Goal: Information Seeking & Learning: Learn about a topic

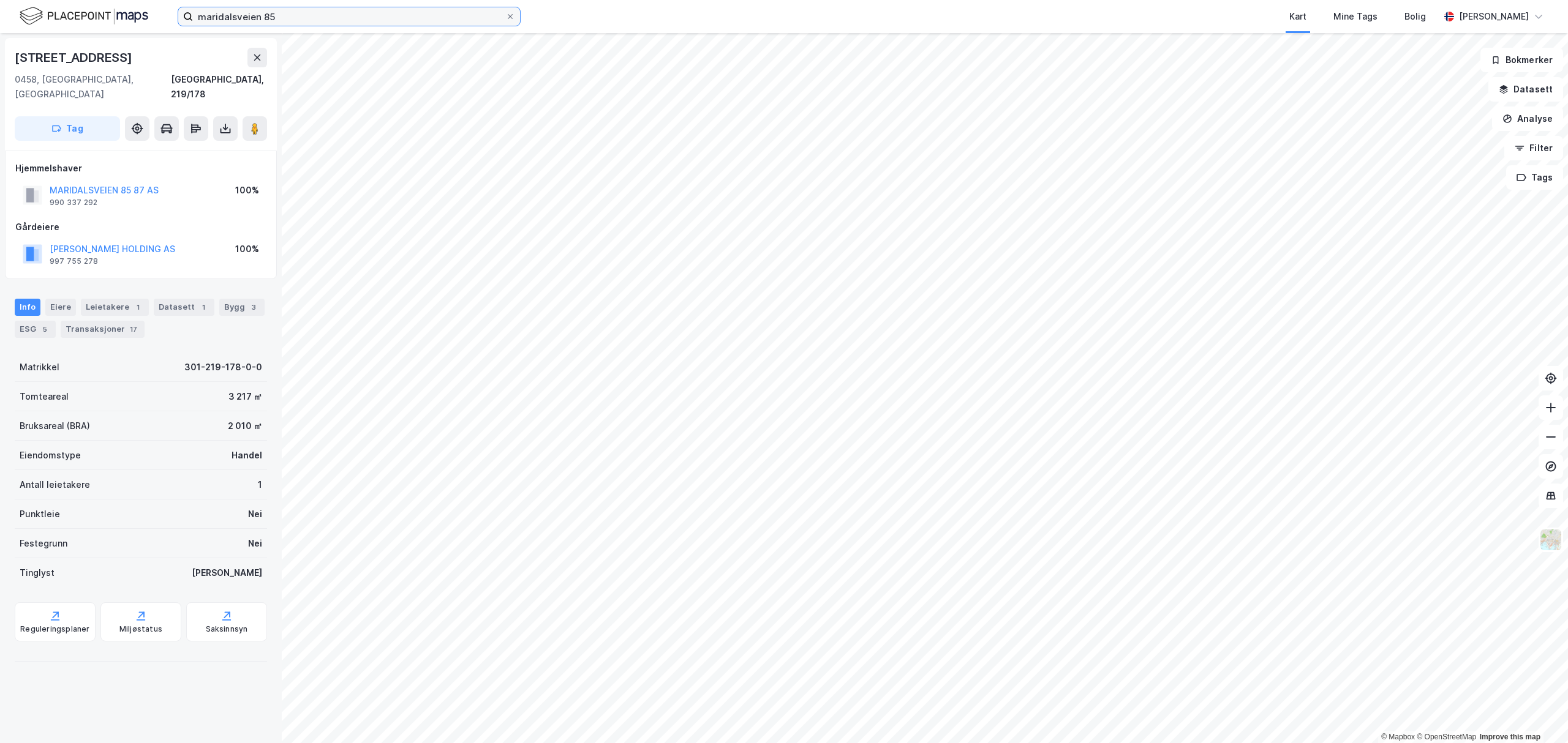
click at [354, 12] on input "maridalsveien 85" at bounding box center [349, 16] width 312 height 19
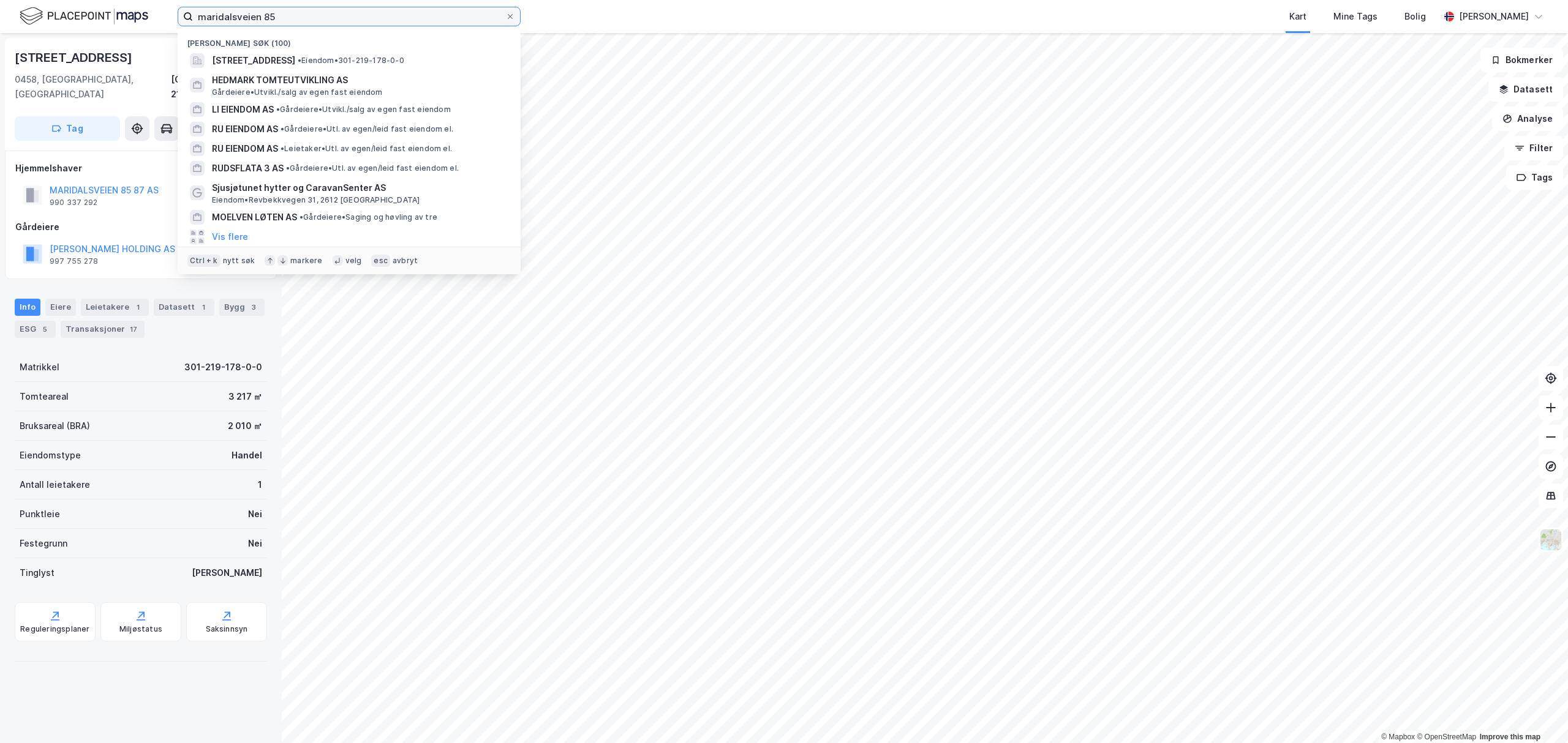
paste input "Christiansholm AS"
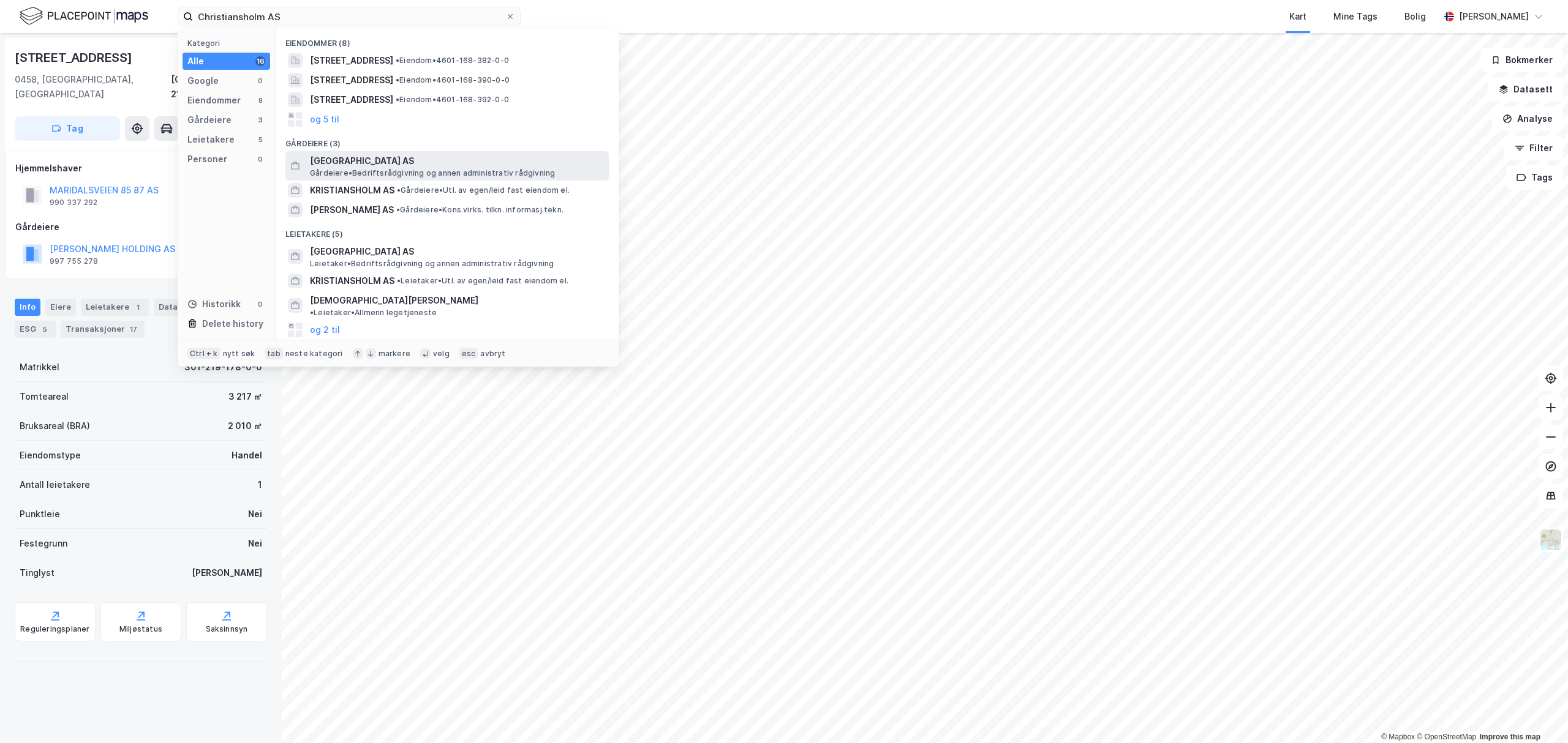
click at [381, 157] on span "[GEOGRAPHIC_DATA] AS" at bounding box center [456, 160] width 294 height 15
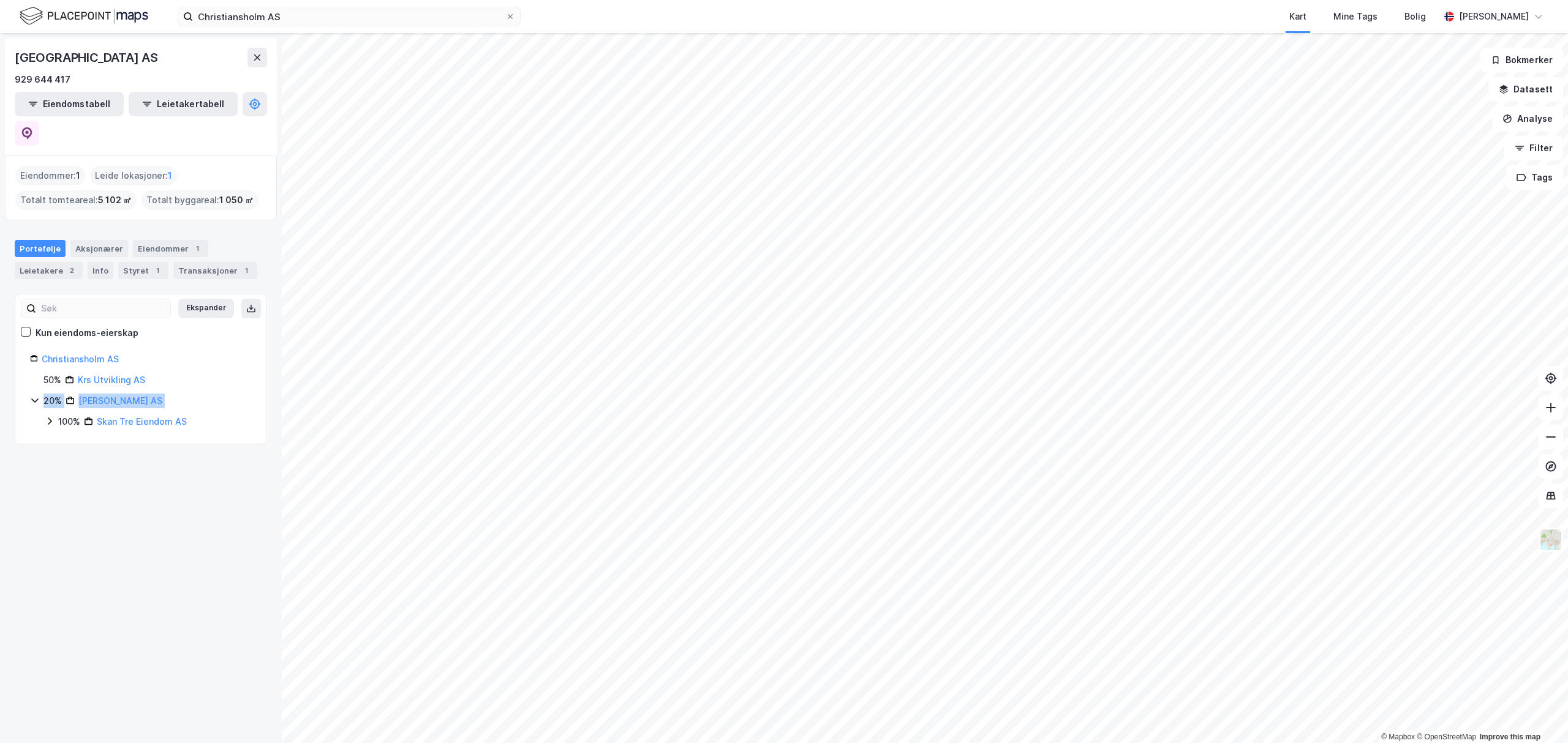
drag, startPoint x: 198, startPoint y: 365, endPoint x: 57, endPoint y: 410, distance: 148.0
click at [55, 394] on div "20% [PERSON_NAME] AS 100% Skan Tre Eiendom AS" at bounding box center [140, 412] width 221 height 35
click at [69, 446] on div "[GEOGRAPHIC_DATA] AS 929 644 417 Eiendomstabell Leietakertabell Eiendommer : 1 …" at bounding box center [140, 388] width 281 height 710
click at [51, 416] on icon at bounding box center [49, 420] width 10 height 10
click at [37, 396] on icon at bounding box center [34, 400] width 10 height 10
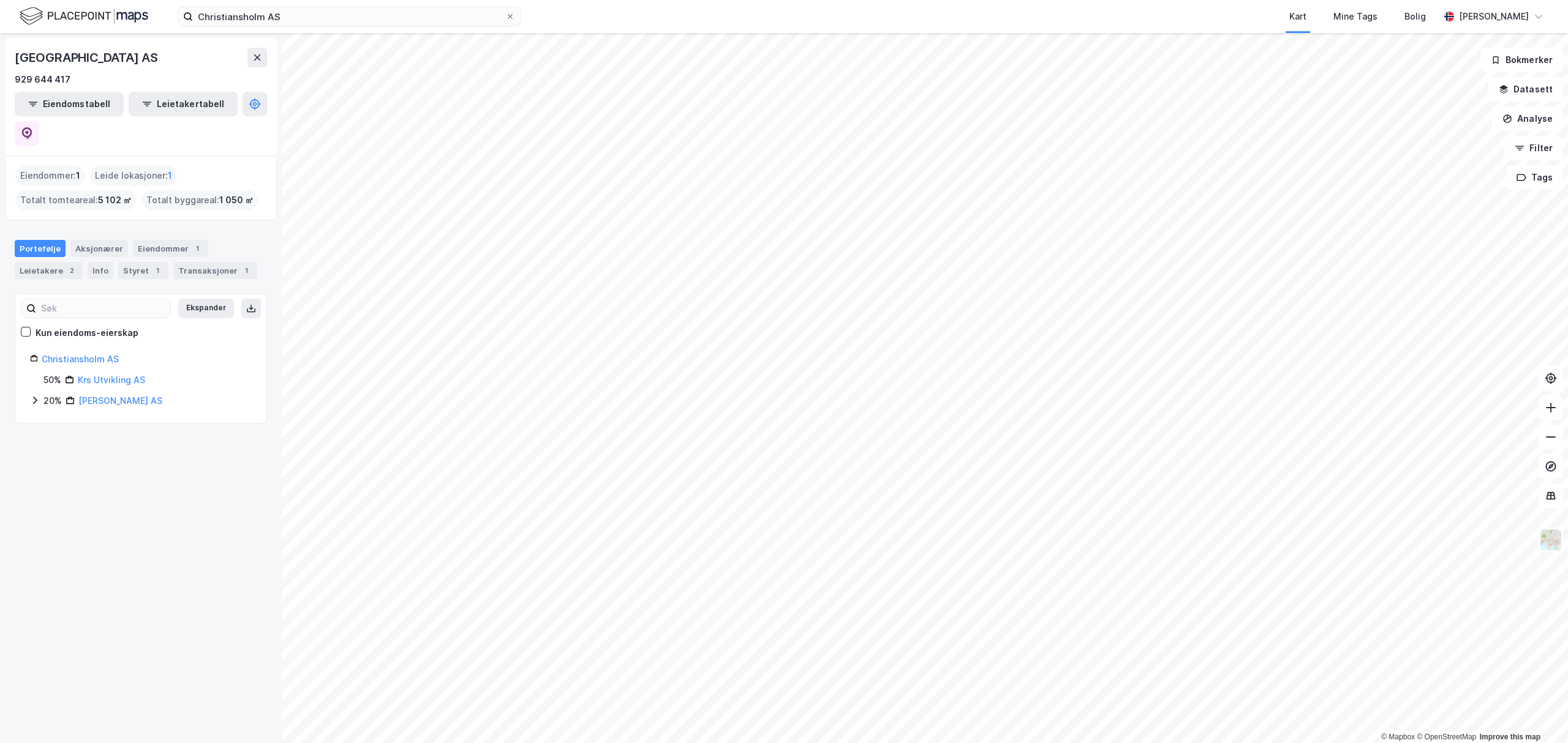
click at [37, 396] on icon at bounding box center [34, 400] width 10 height 10
click at [89, 240] on div "Aksjonærer" at bounding box center [99, 248] width 57 height 17
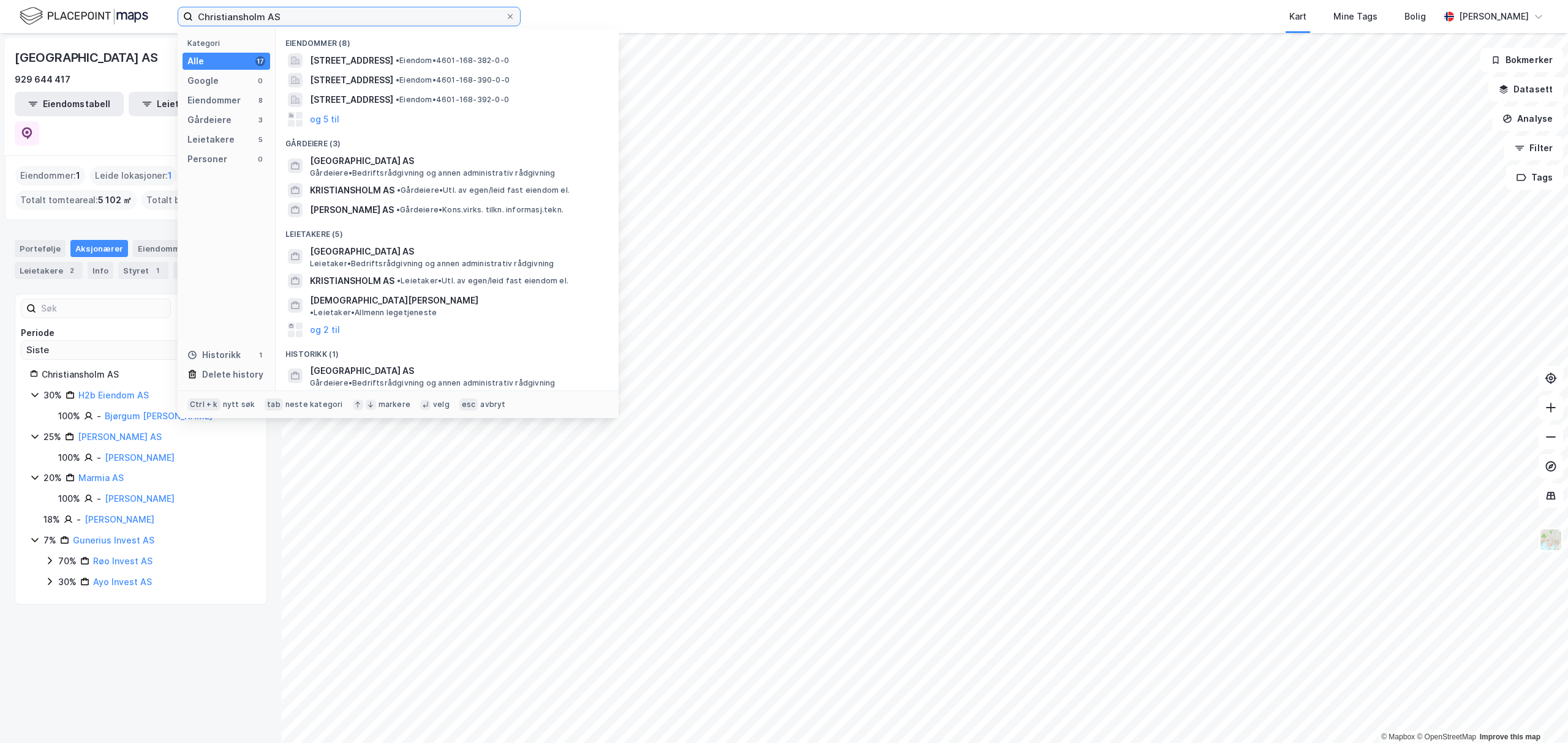
click at [309, 22] on input "Christiansholm AS" at bounding box center [349, 16] width 312 height 19
click at [361, 184] on span "KRISTIANSHOLM AS" at bounding box center [352, 190] width 85 height 15
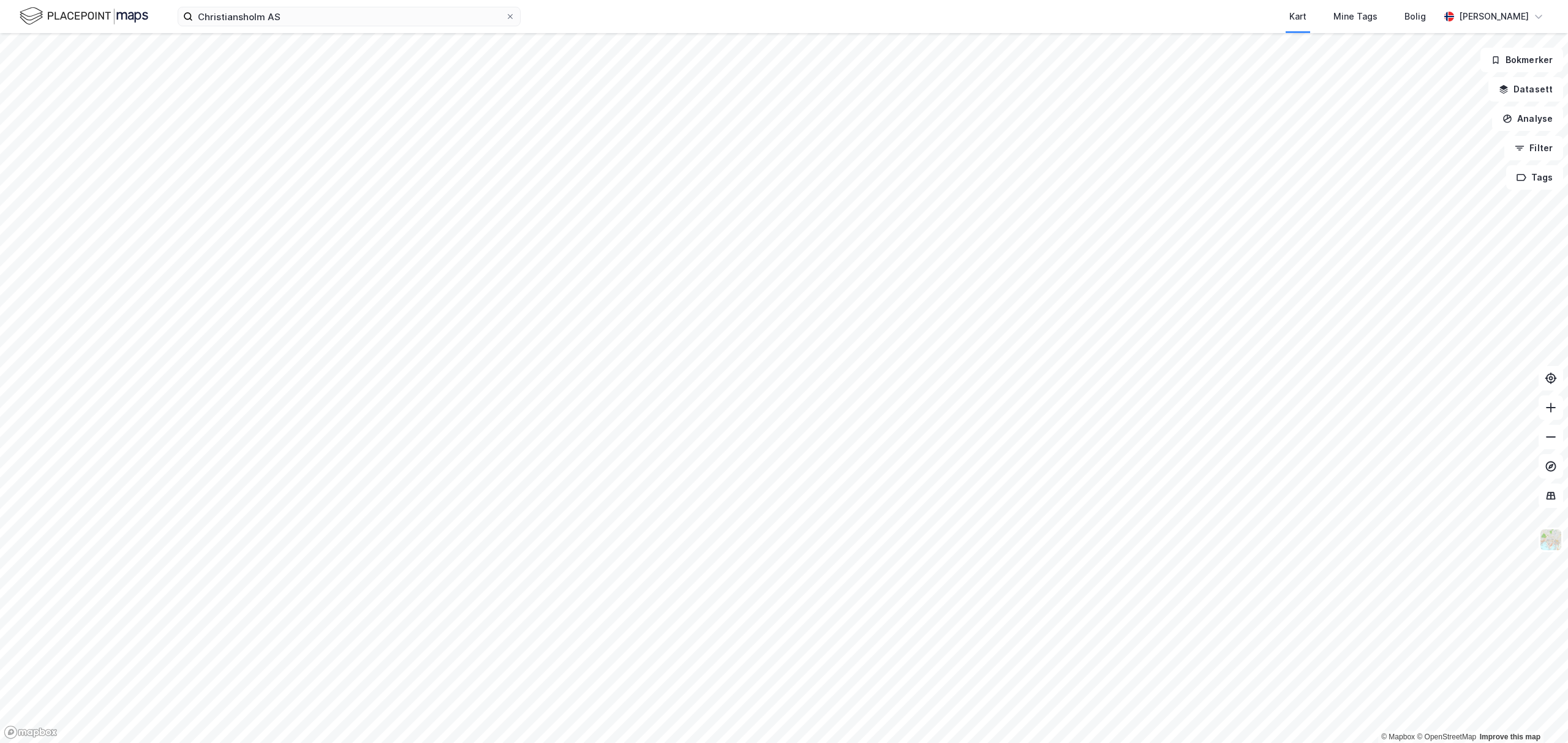
click at [300, 27] on div "Christiansholm AS Kart Mine Tags Bolig [PERSON_NAME]" at bounding box center [784, 16] width 1568 height 33
click at [300, 15] on input "Christiansholm AS" at bounding box center [349, 16] width 312 height 19
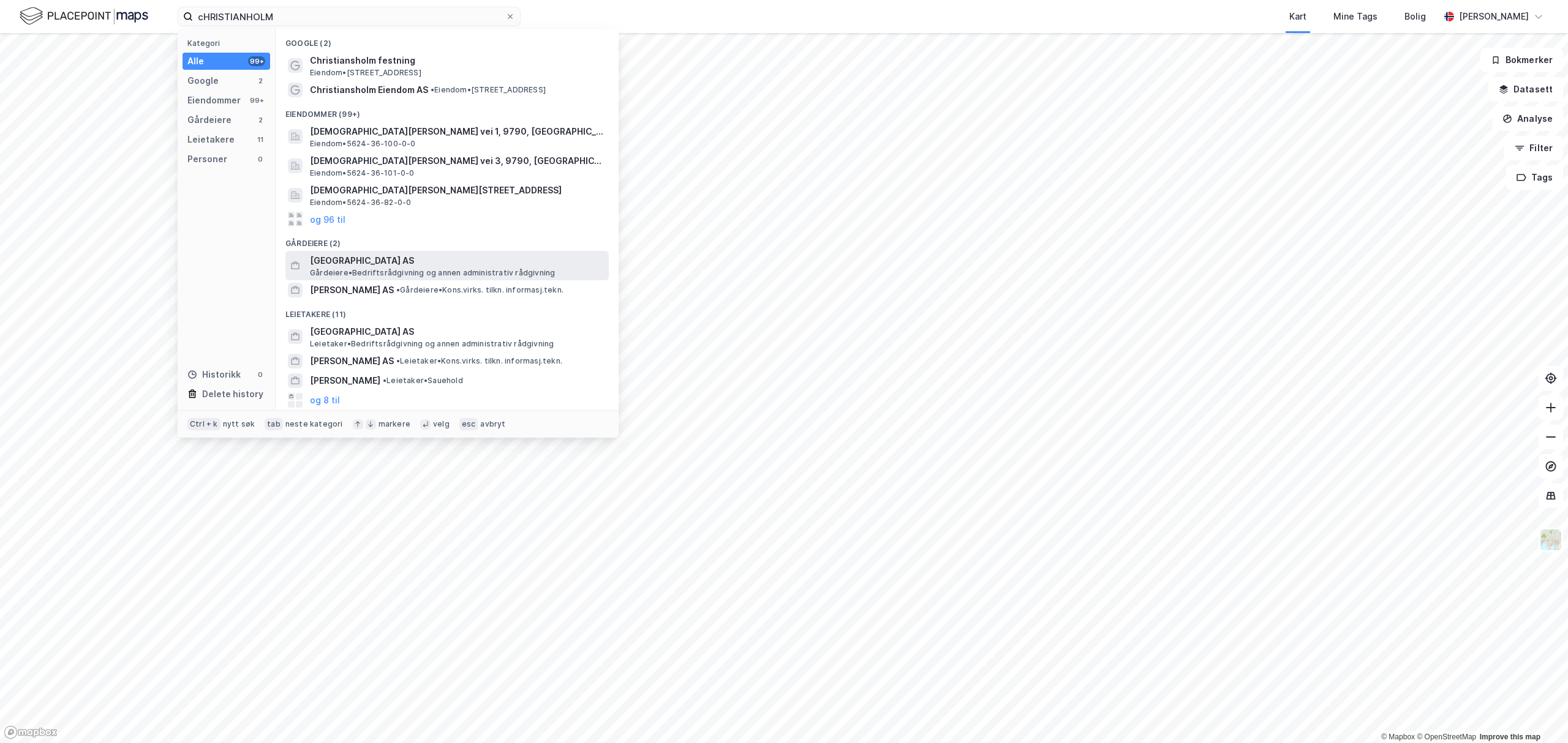
click at [404, 257] on span "[GEOGRAPHIC_DATA] AS" at bounding box center [456, 260] width 294 height 15
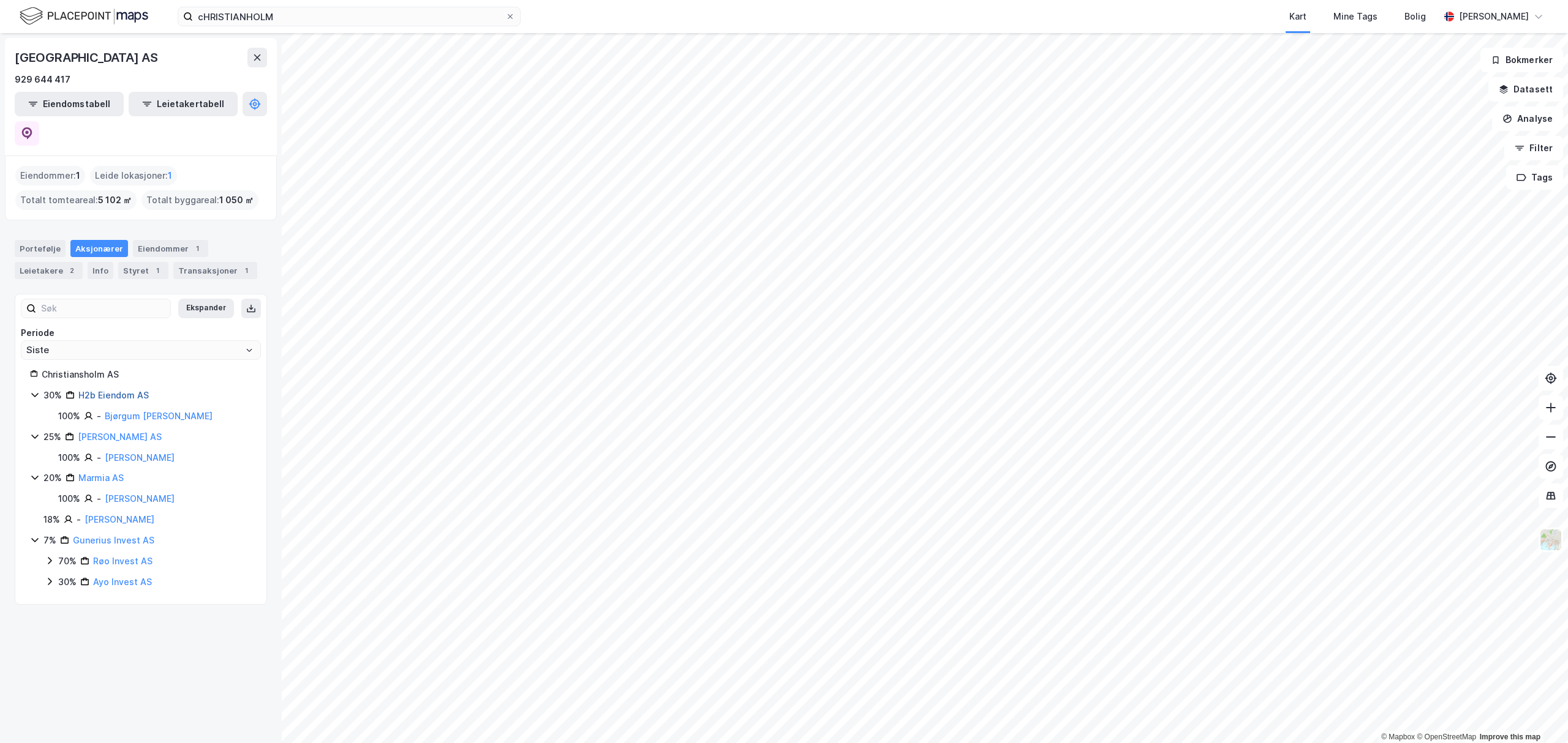
click at [123, 390] on link "H2b Eiendom AS" at bounding box center [114, 395] width 71 height 11
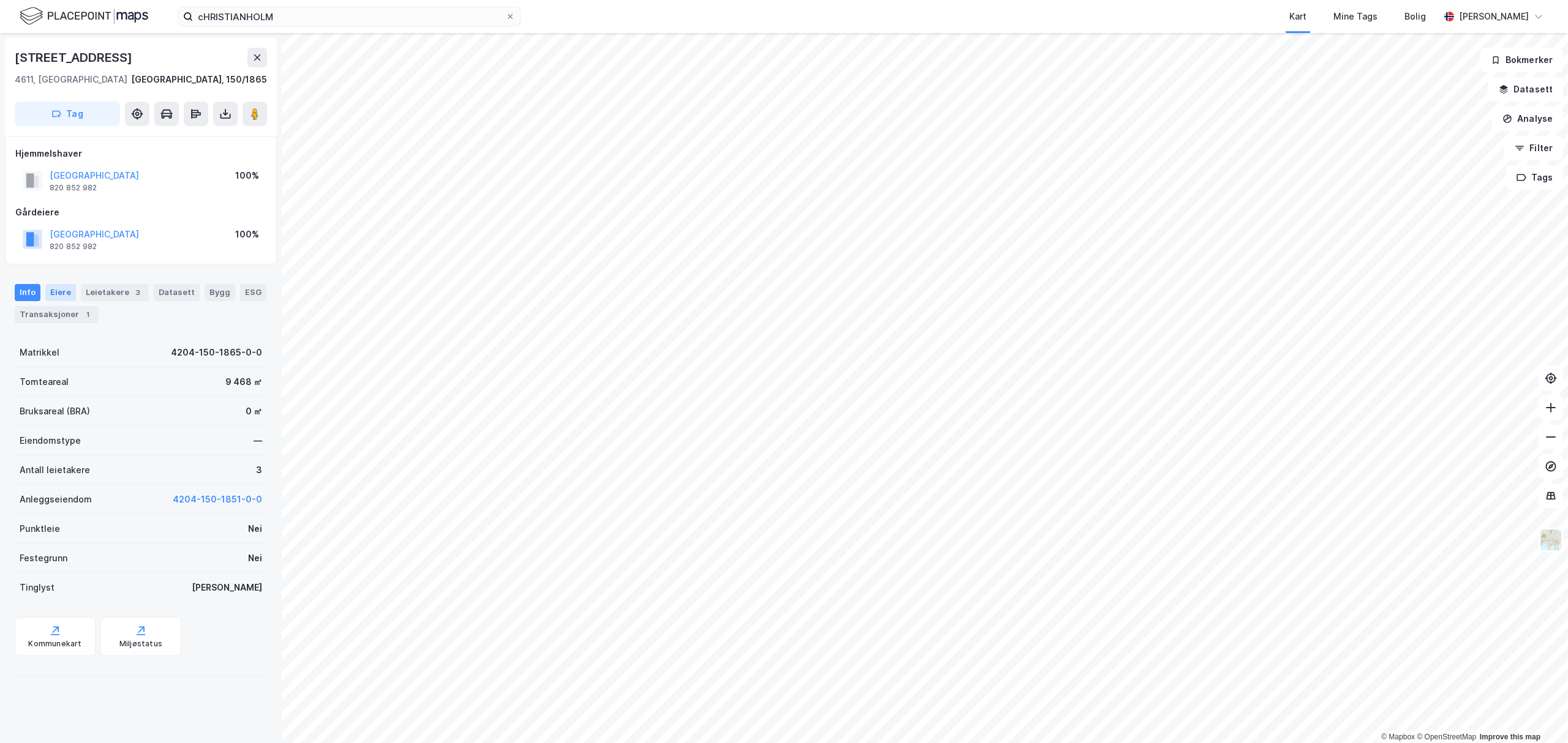
click at [54, 293] on div "Eiere" at bounding box center [60, 292] width 31 height 17
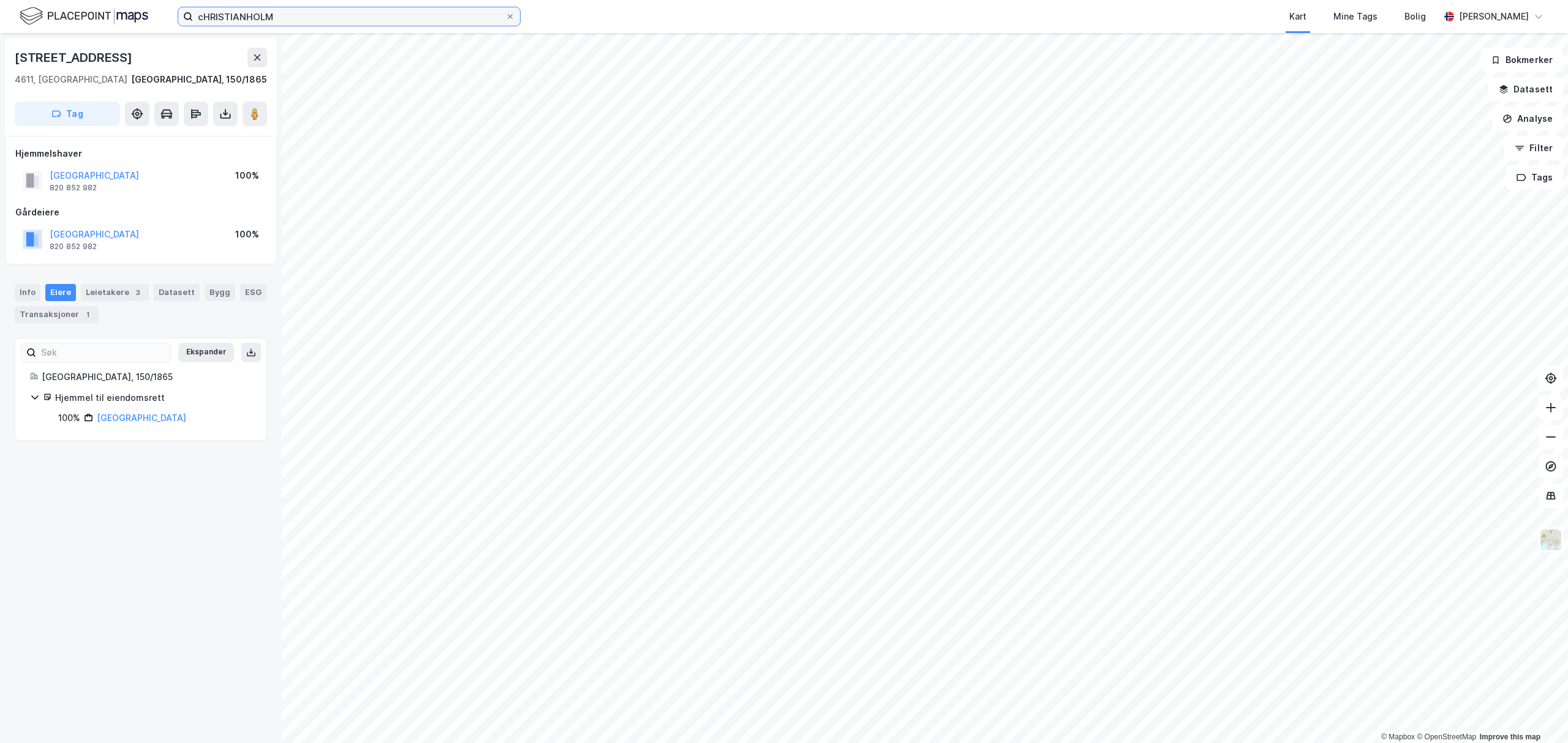
click at [278, 18] on input "cHRISTIANHOLM" at bounding box center [349, 16] width 312 height 19
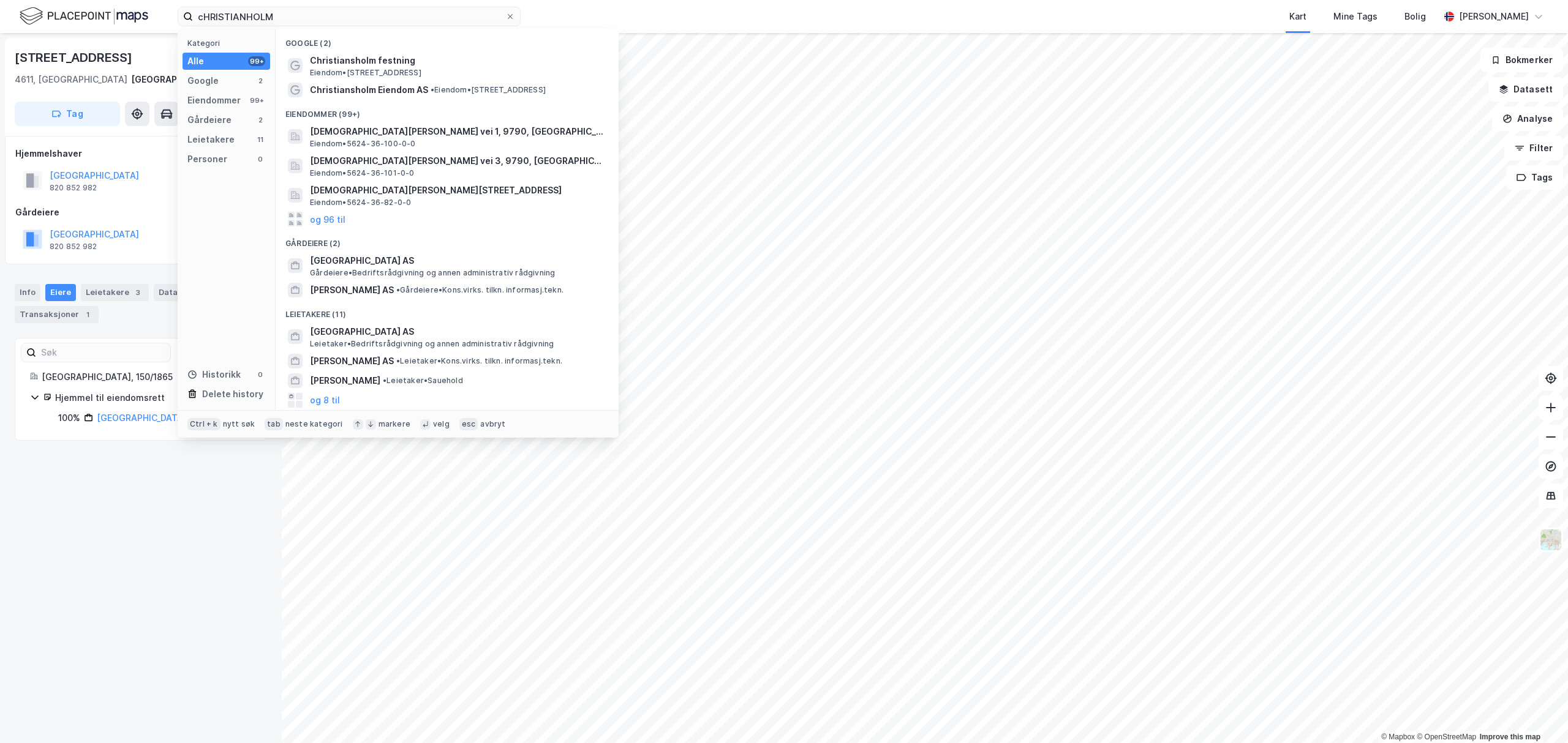
drag, startPoint x: 54, startPoint y: 630, endPoint x: 74, endPoint y: 607, distance: 30.5
click at [55, 630] on div "[STREET_ADDRESS], 150/1865 Tag [GEOGRAPHIC_DATA] 820 852 982 100% [GEOGRAPHIC_D…" at bounding box center [140, 388] width 281 height 710
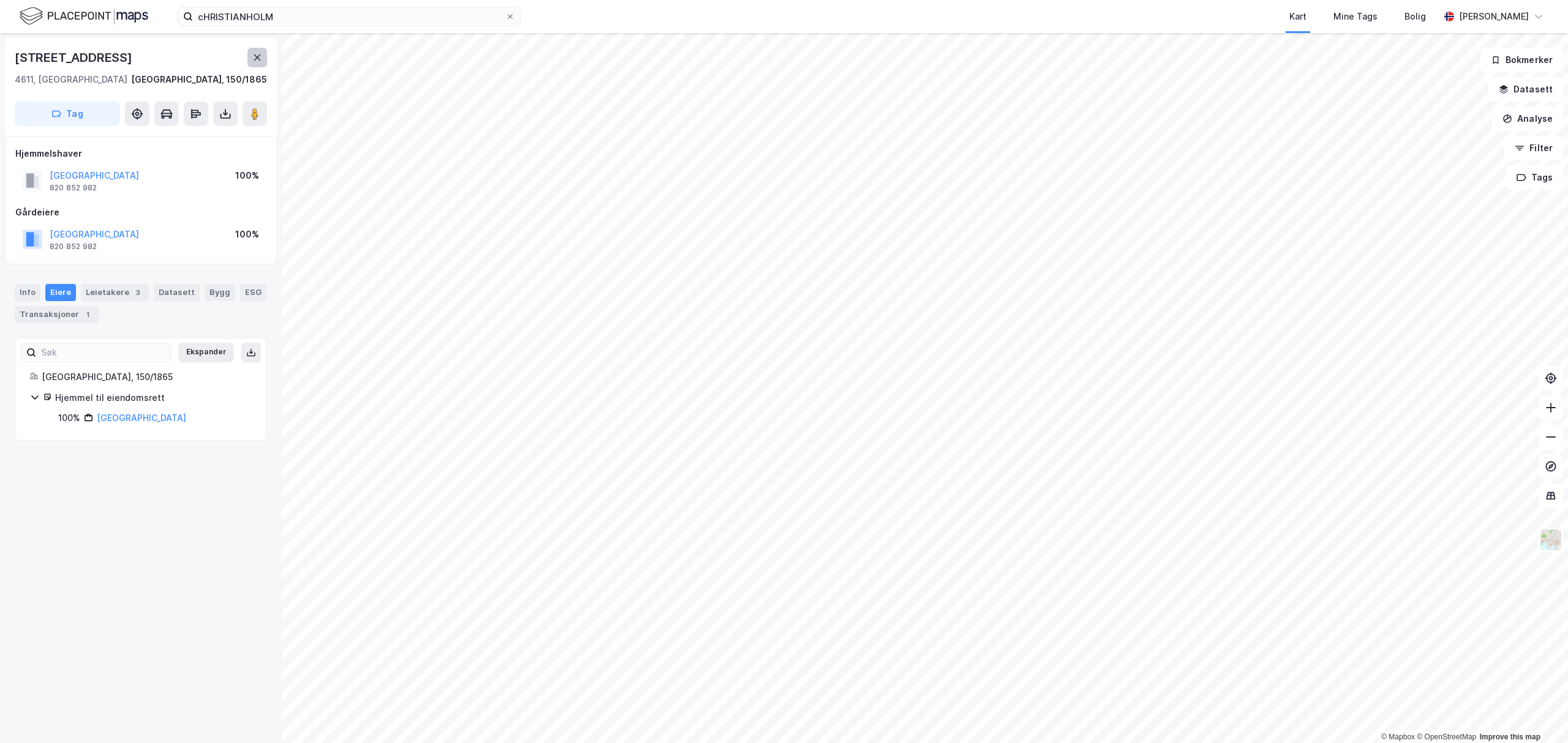
click at [250, 60] on button at bounding box center [258, 57] width 19 height 19
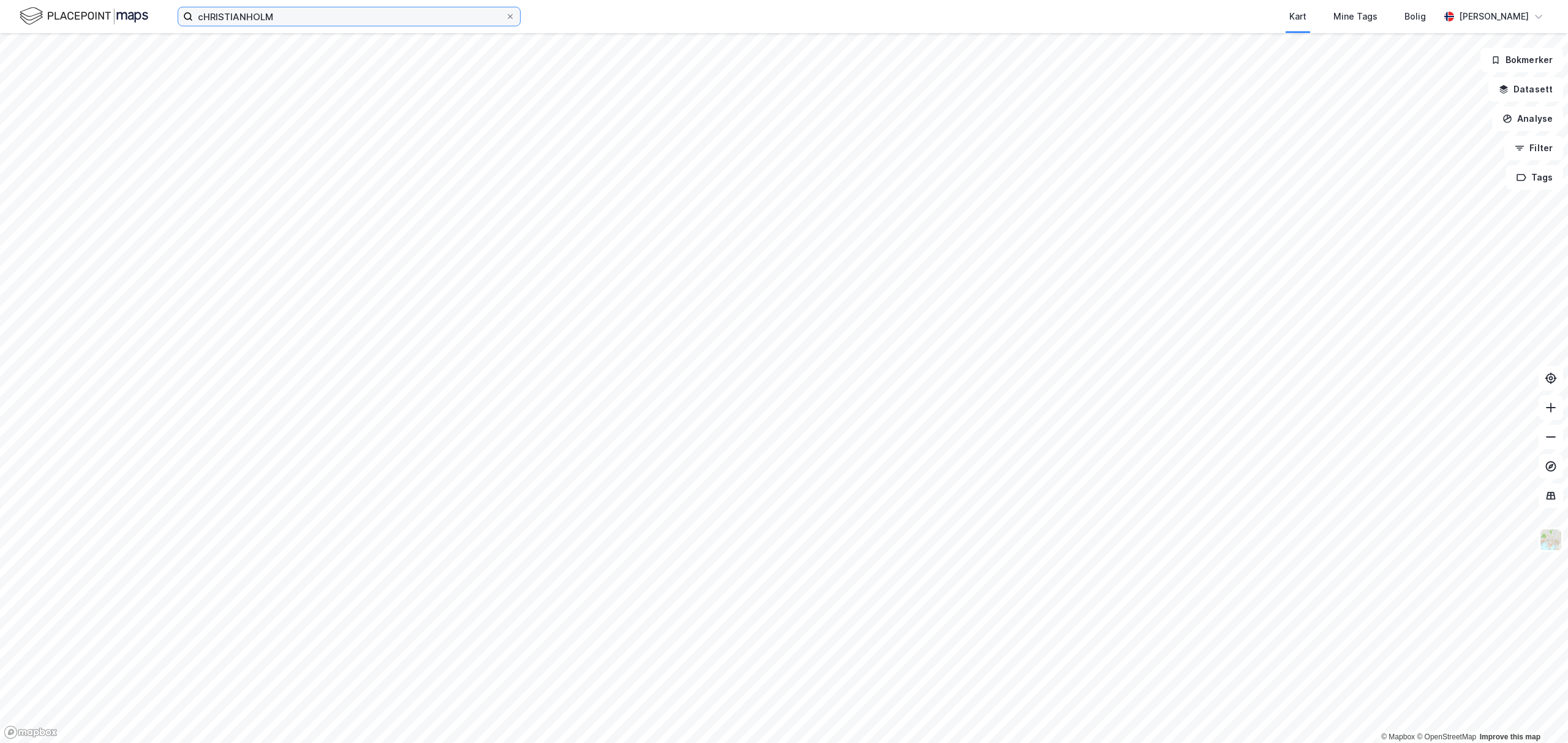
click at [394, 19] on input "cHRISTIANHOLM" at bounding box center [349, 16] width 312 height 19
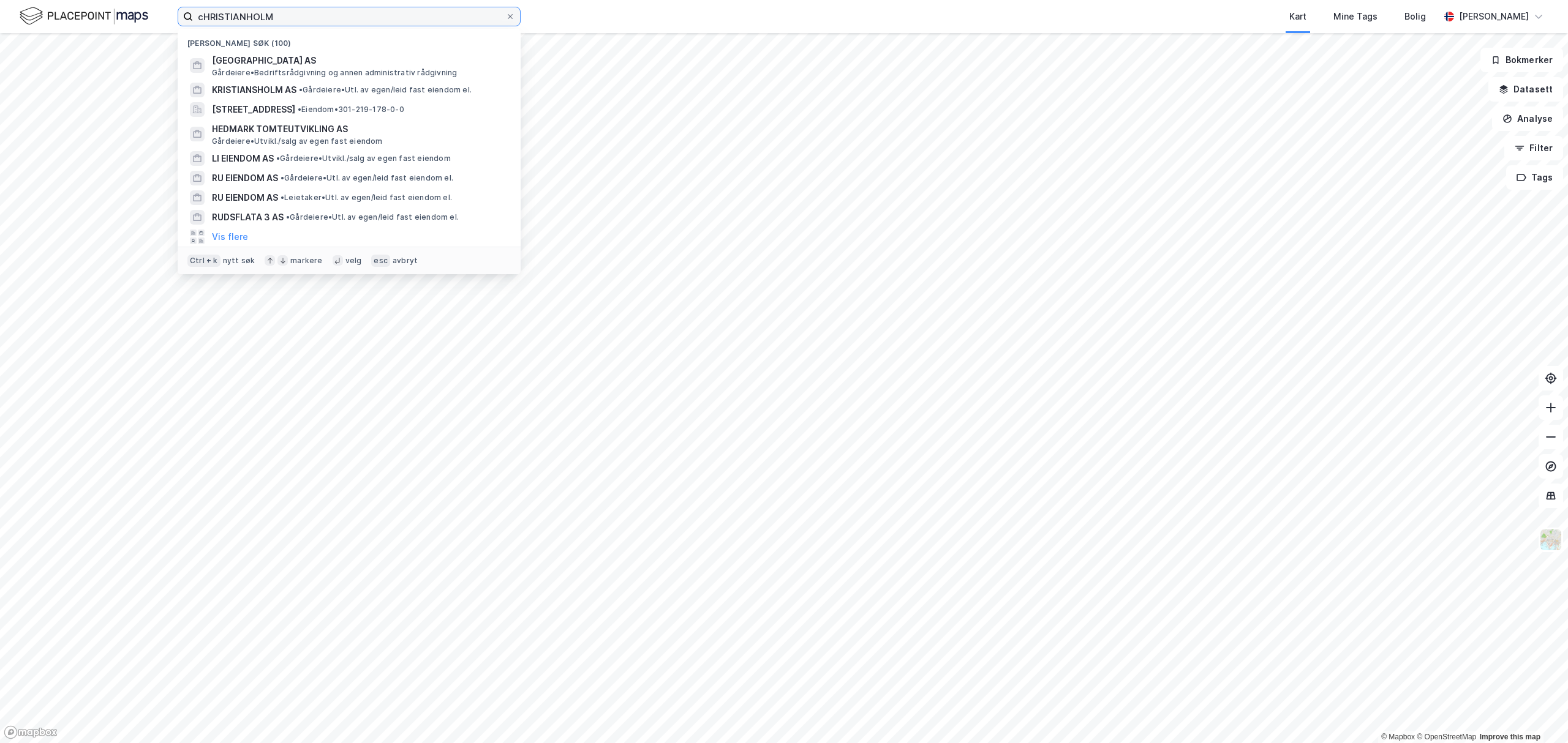
paste input "H2B EIENDOM AS"
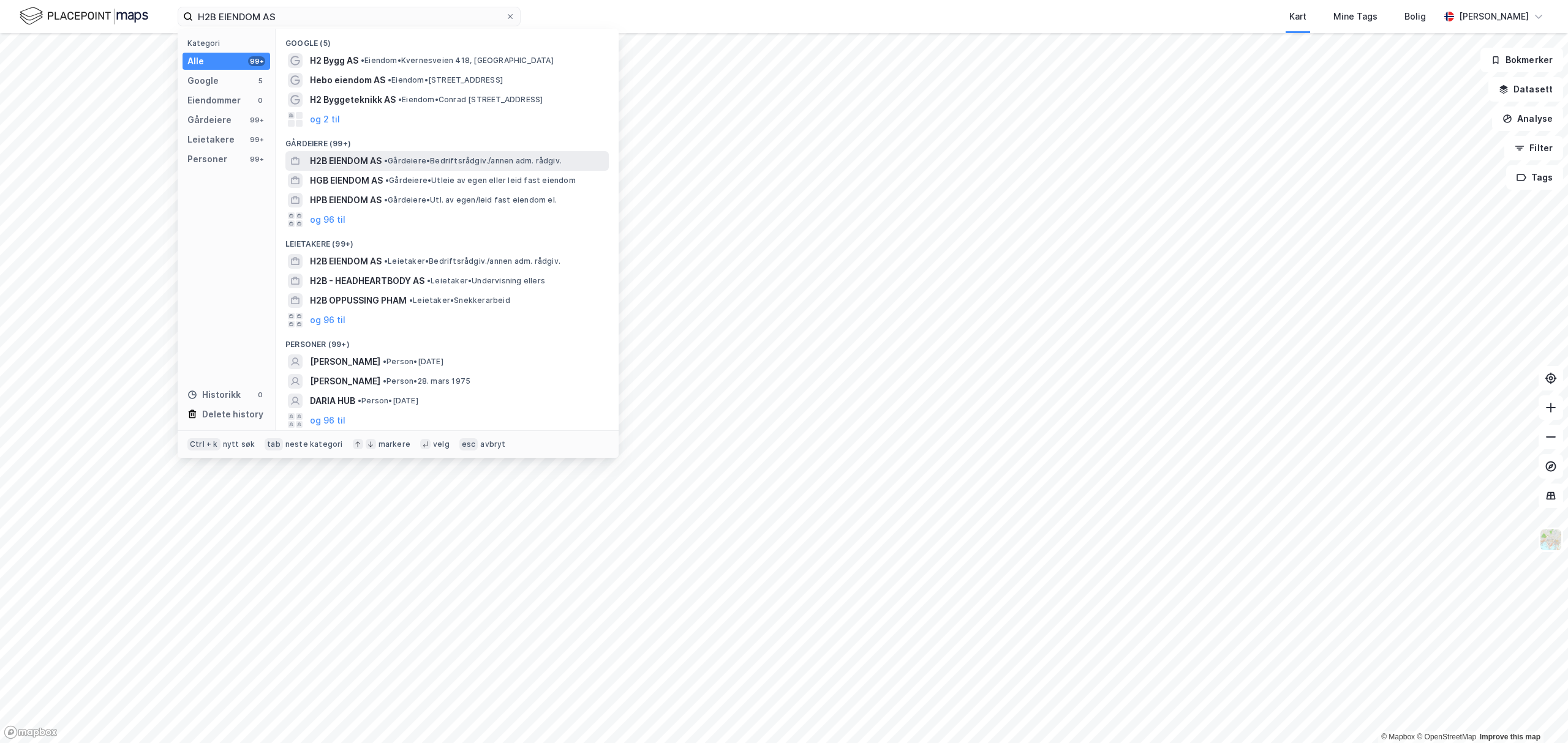
click at [385, 160] on span "•" at bounding box center [385, 160] width 4 height 9
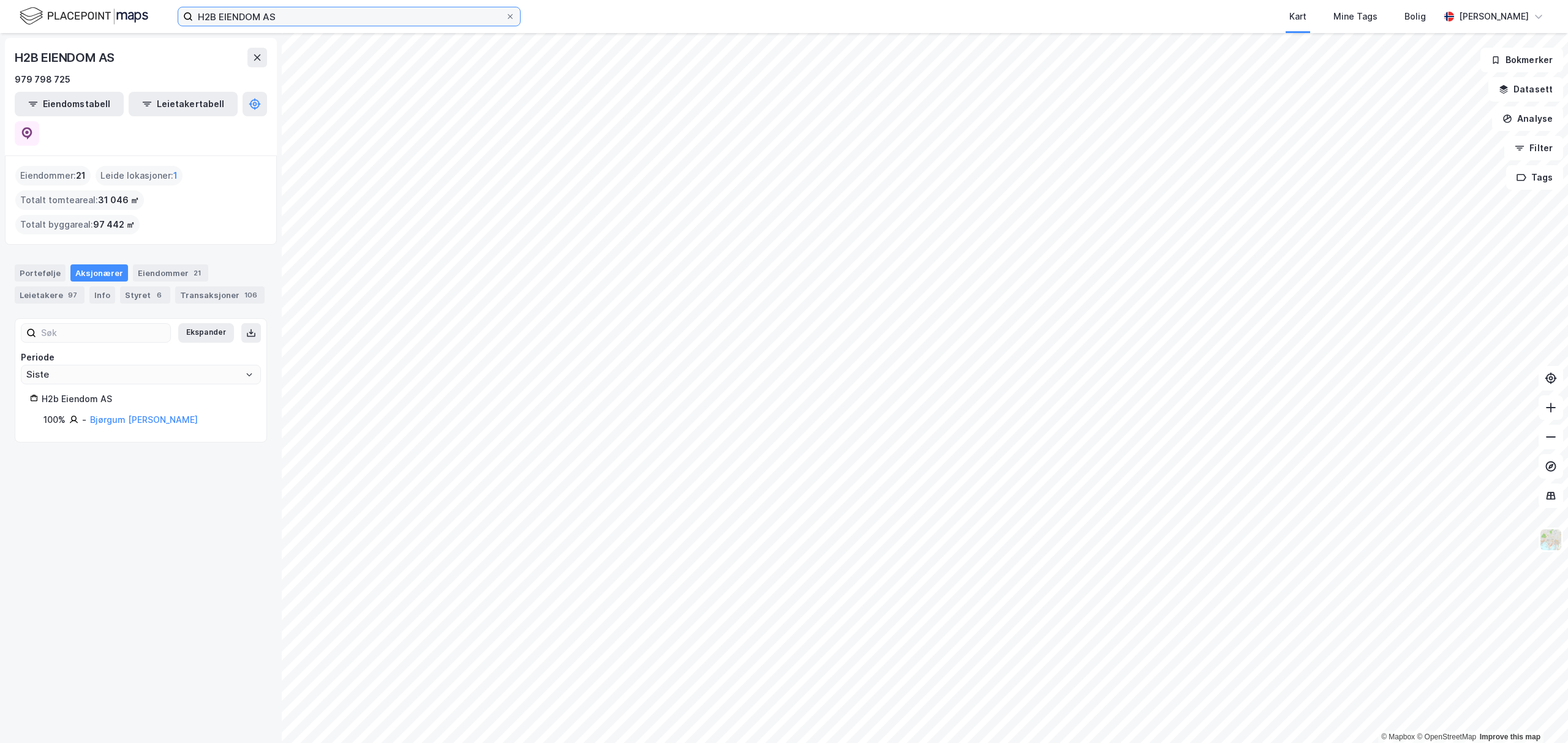
click at [426, 19] on input "H2B EIENDOM AS" at bounding box center [349, 16] width 312 height 19
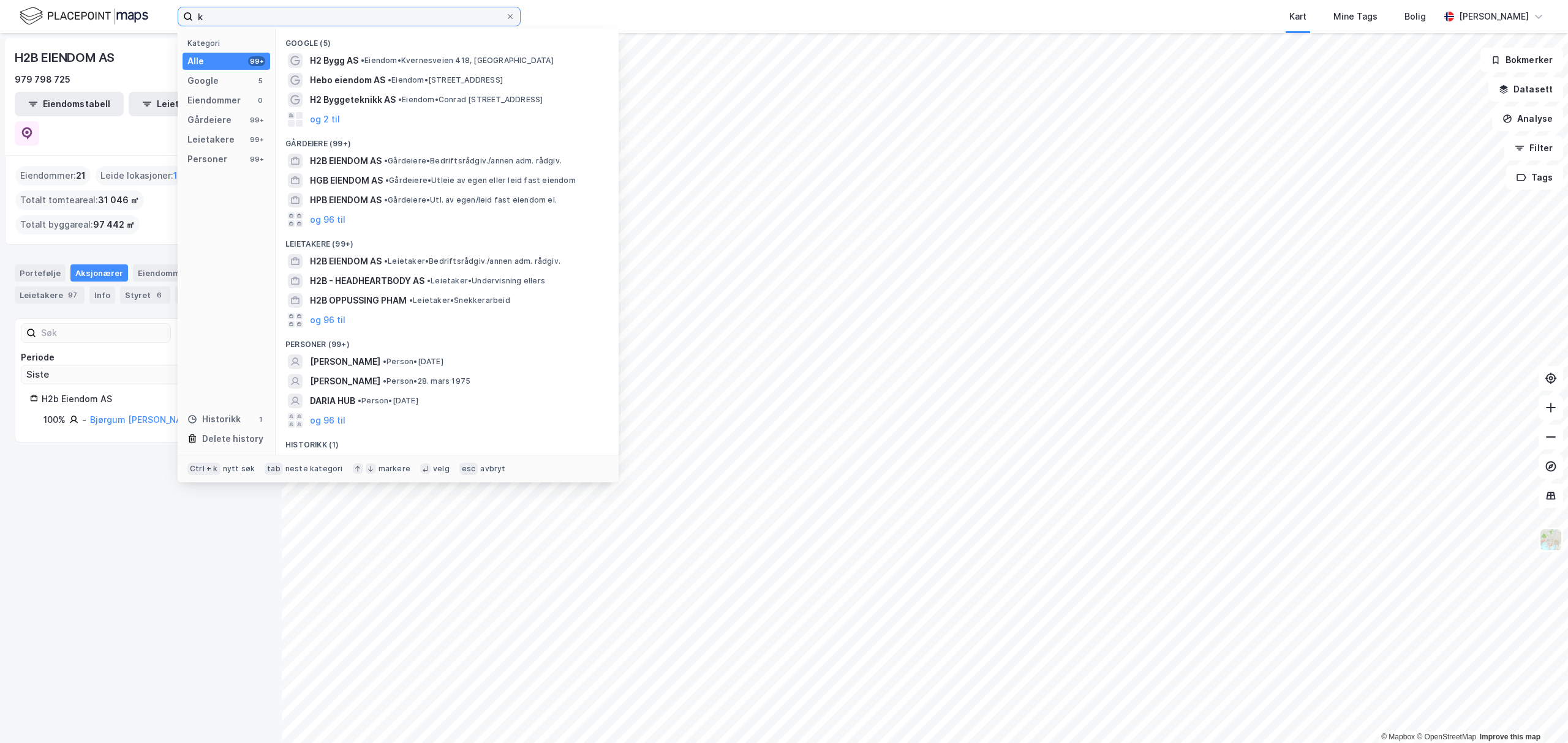
paste input "RS UTVIKLING AS"
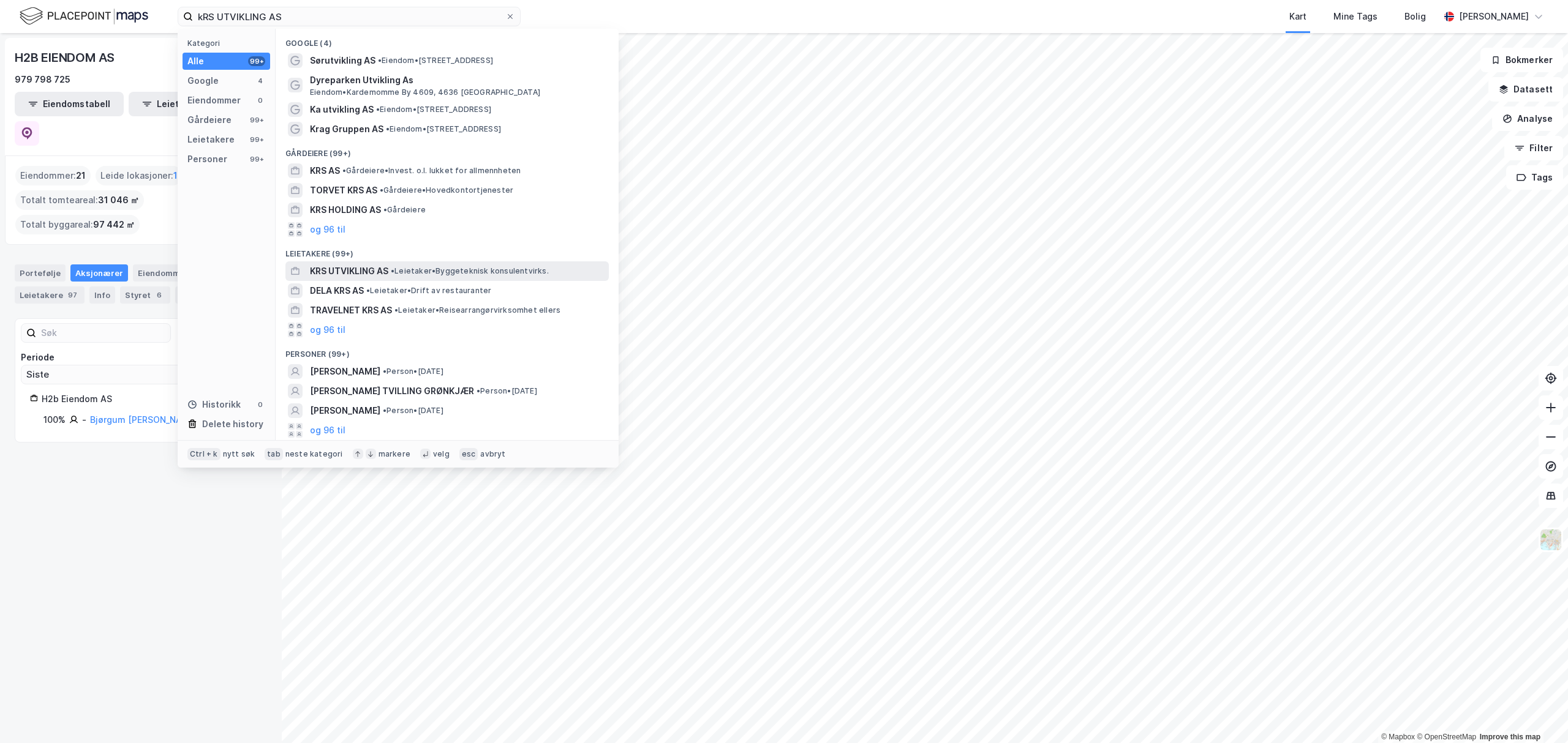
click at [376, 267] on span "KRS UTVIKLING AS" at bounding box center [348, 271] width 78 height 15
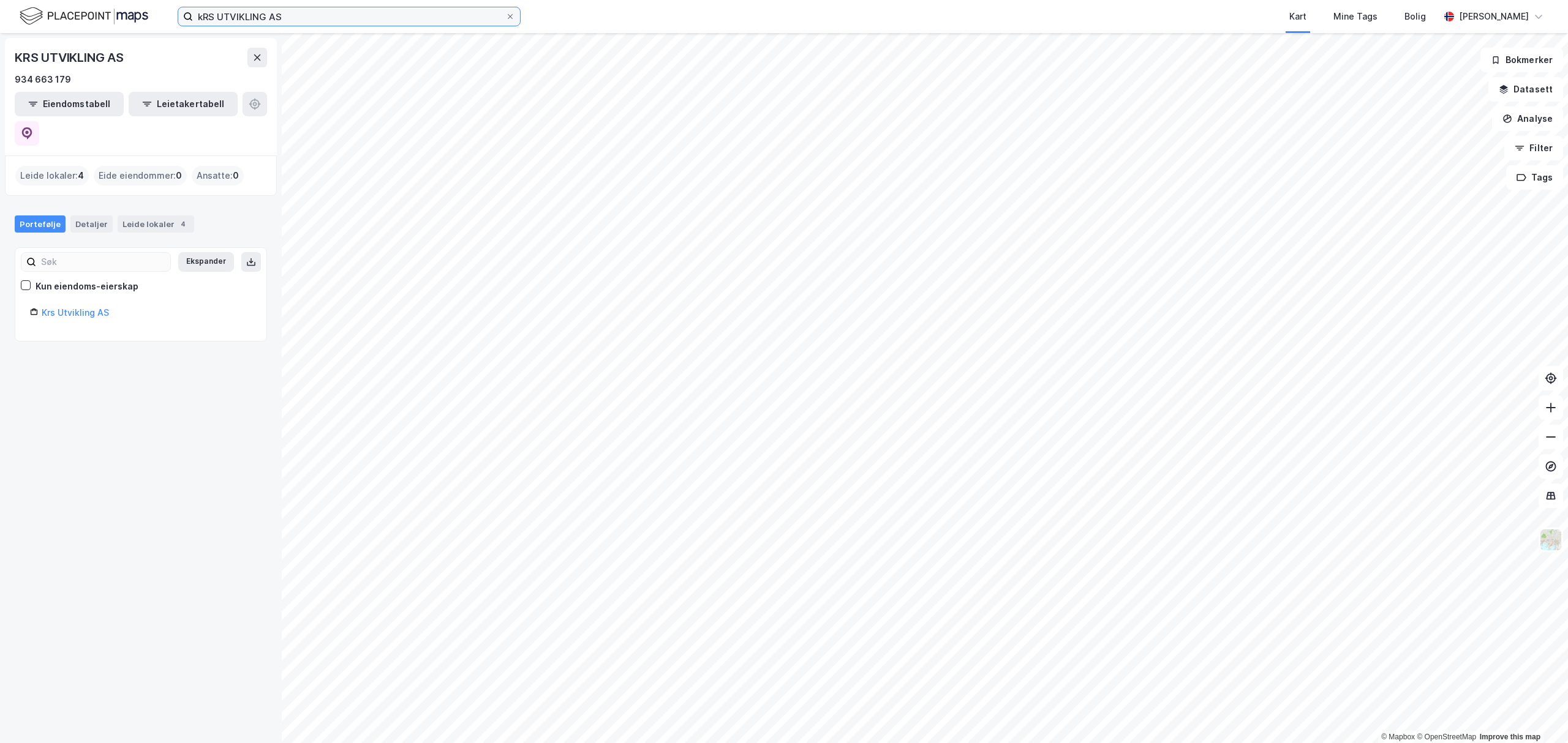
click at [327, 17] on input "kRS UTVIKLING AS" at bounding box center [349, 16] width 312 height 19
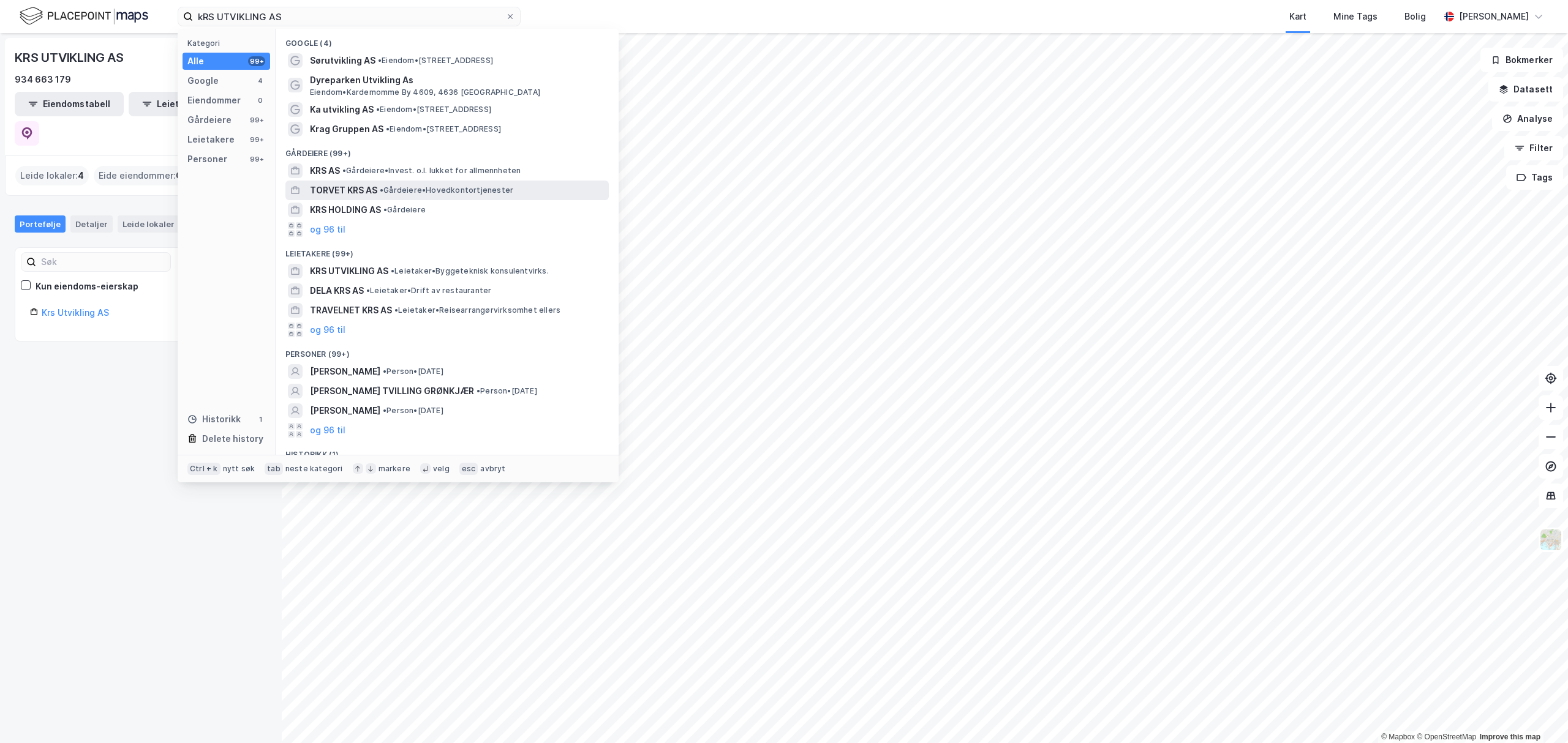
click at [368, 182] on div "TORVET KRS AS • Gårdeiere • Hovedkontortjenester" at bounding box center [447, 190] width 324 height 19
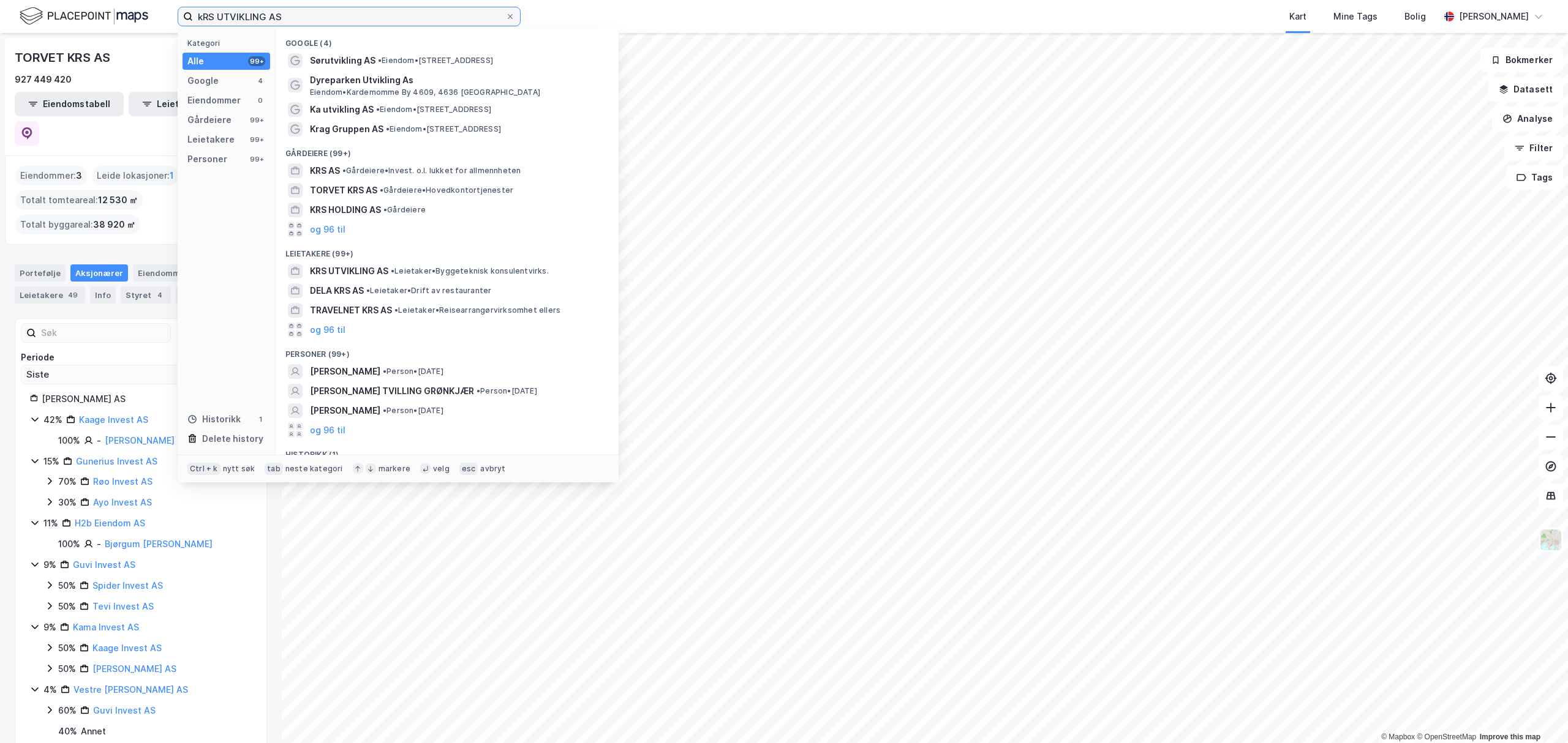
click at [398, 10] on input "kRS UTVIKLING AS" at bounding box center [349, 16] width 312 height 19
paste input "TORVET EIENDOMSINVEST"
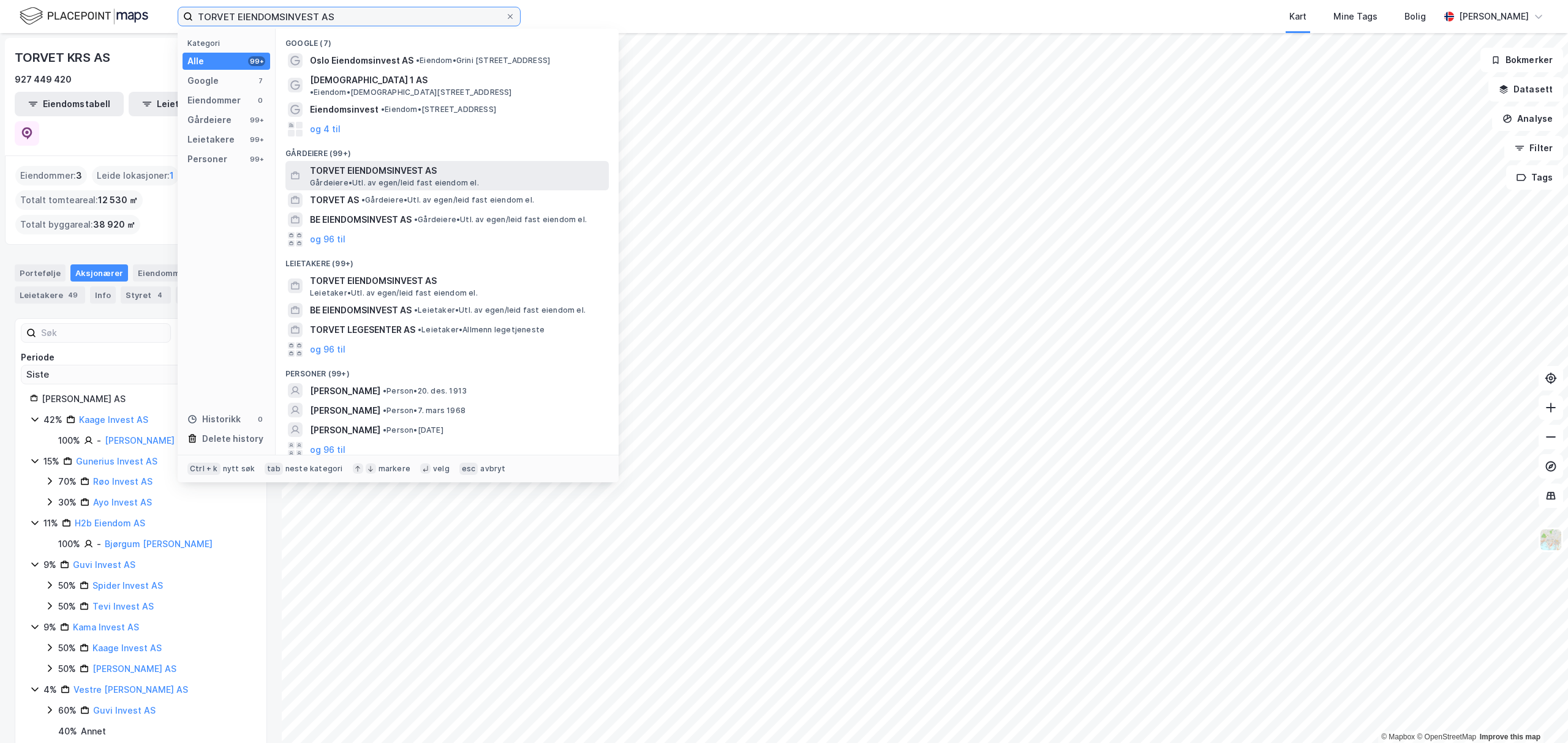
type input "TORVET EIENDOMSINVEST AS"
click at [374, 167] on span "TORVET EIENDOMSINVEST AS" at bounding box center [456, 170] width 294 height 15
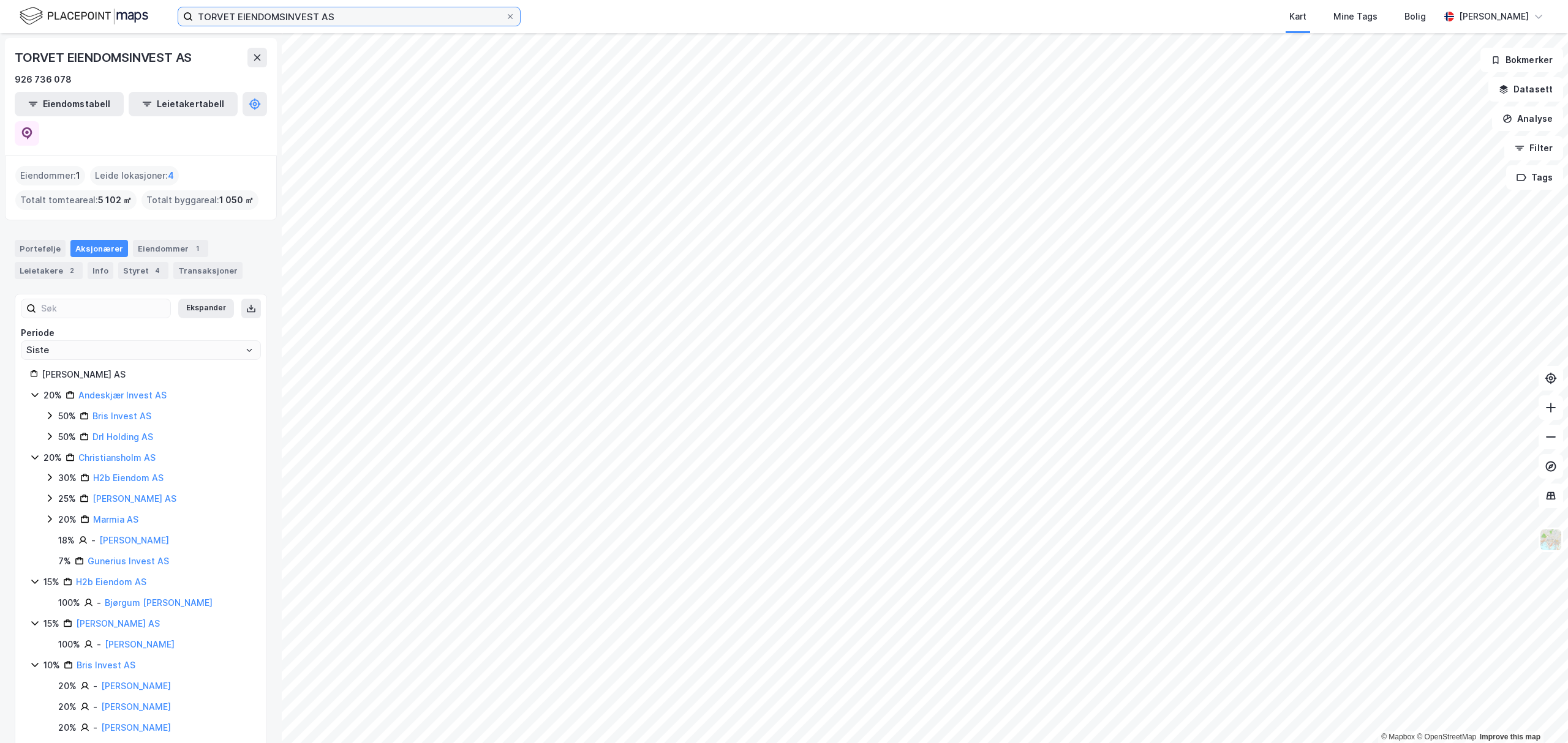
click at [352, 11] on input "TORVET EIENDOMSINVEST AS" at bounding box center [349, 16] width 312 height 19
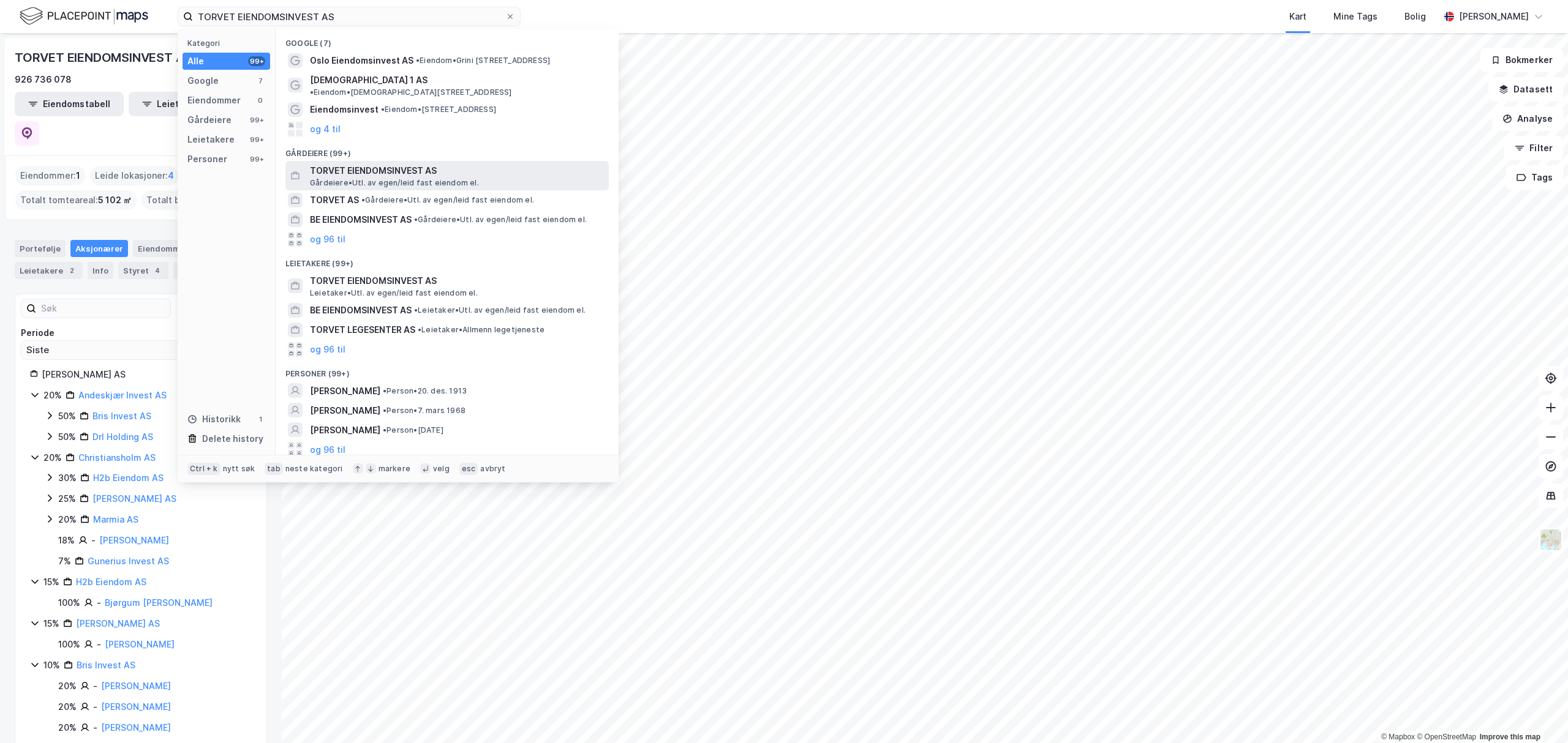
click at [378, 167] on span "TORVET EIENDOMSINVEST AS" at bounding box center [456, 170] width 294 height 15
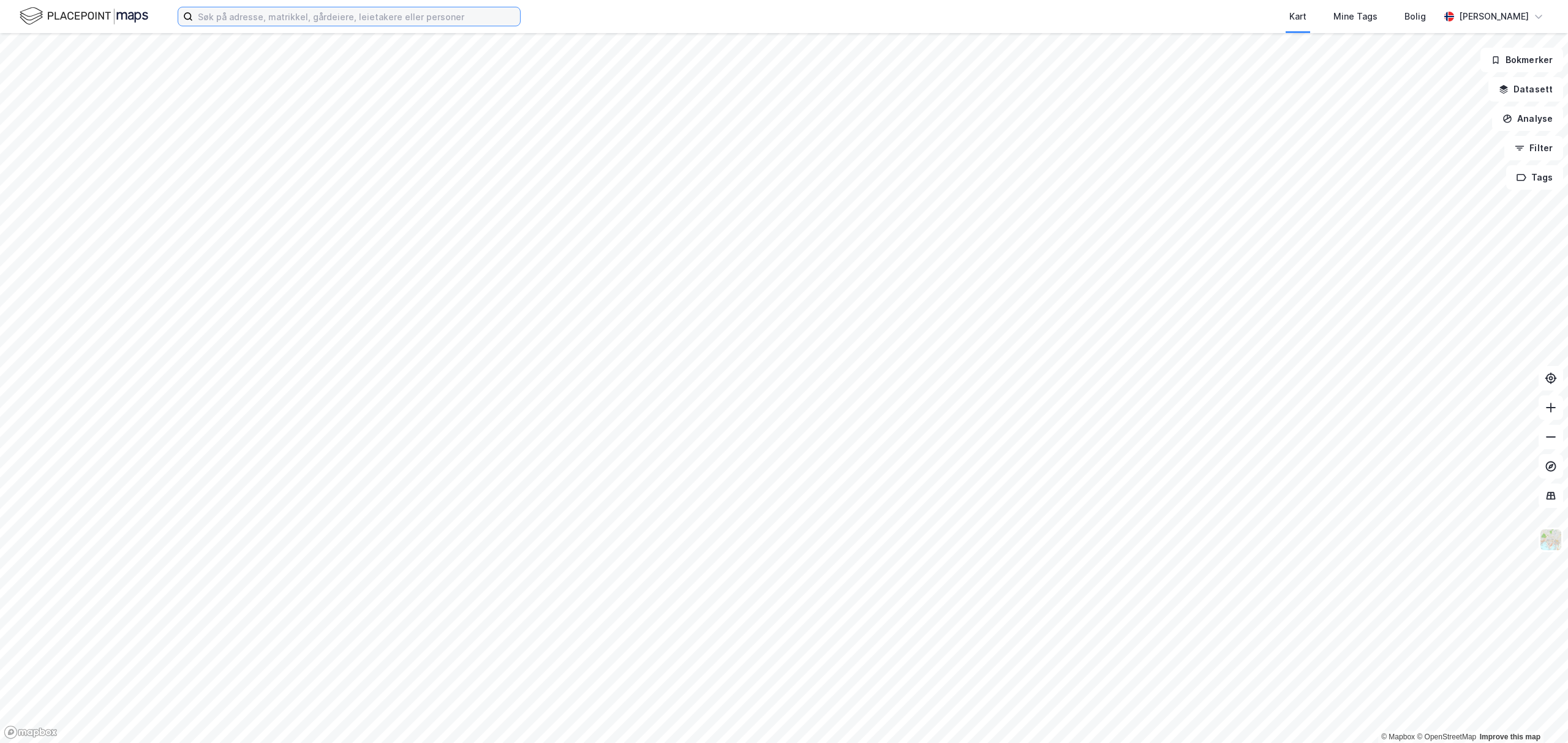
click at [302, 15] on input at bounding box center [356, 16] width 327 height 19
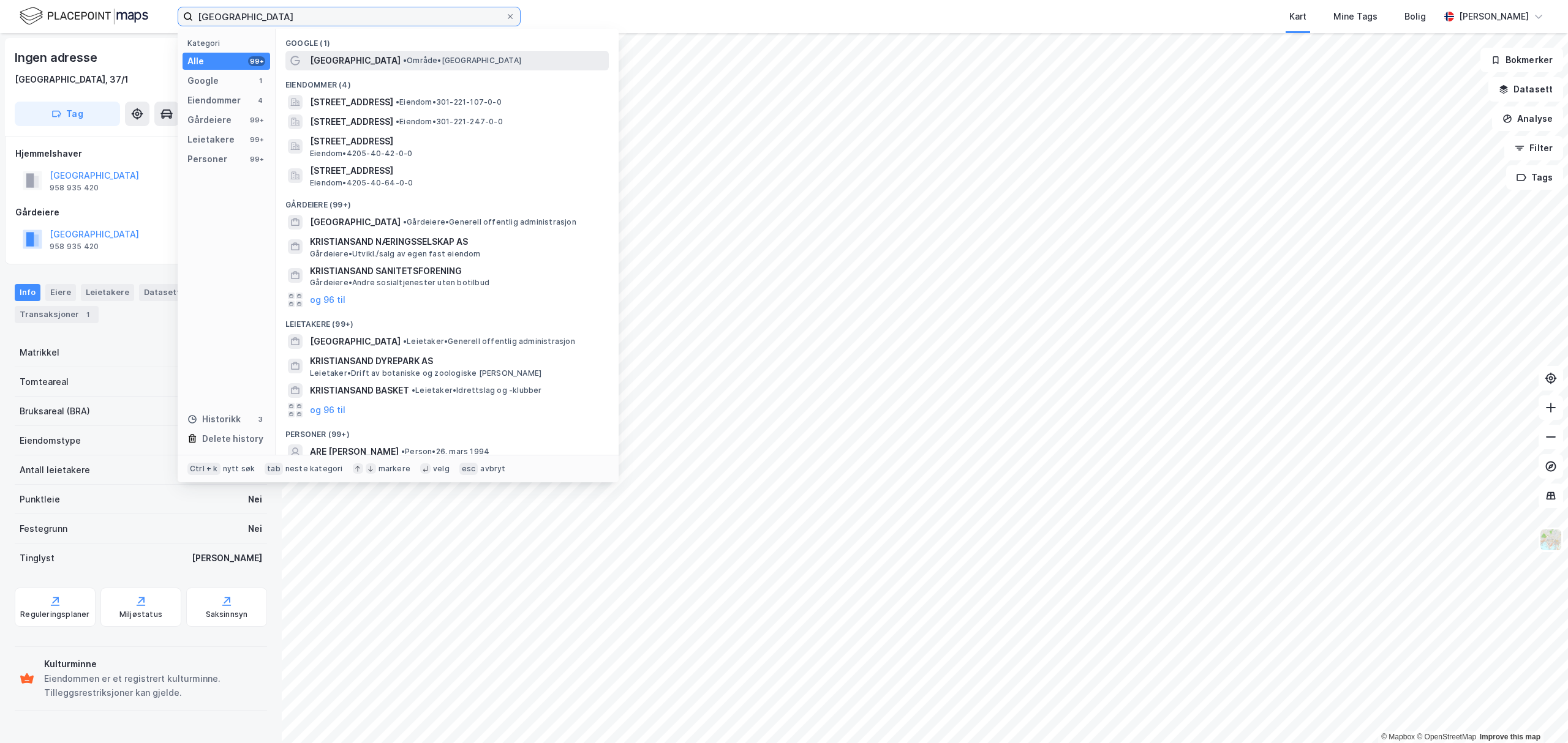
type input "kristiansand"
click at [395, 67] on div "Kristiansand • Område • Kristiansand" at bounding box center [458, 60] width 296 height 15
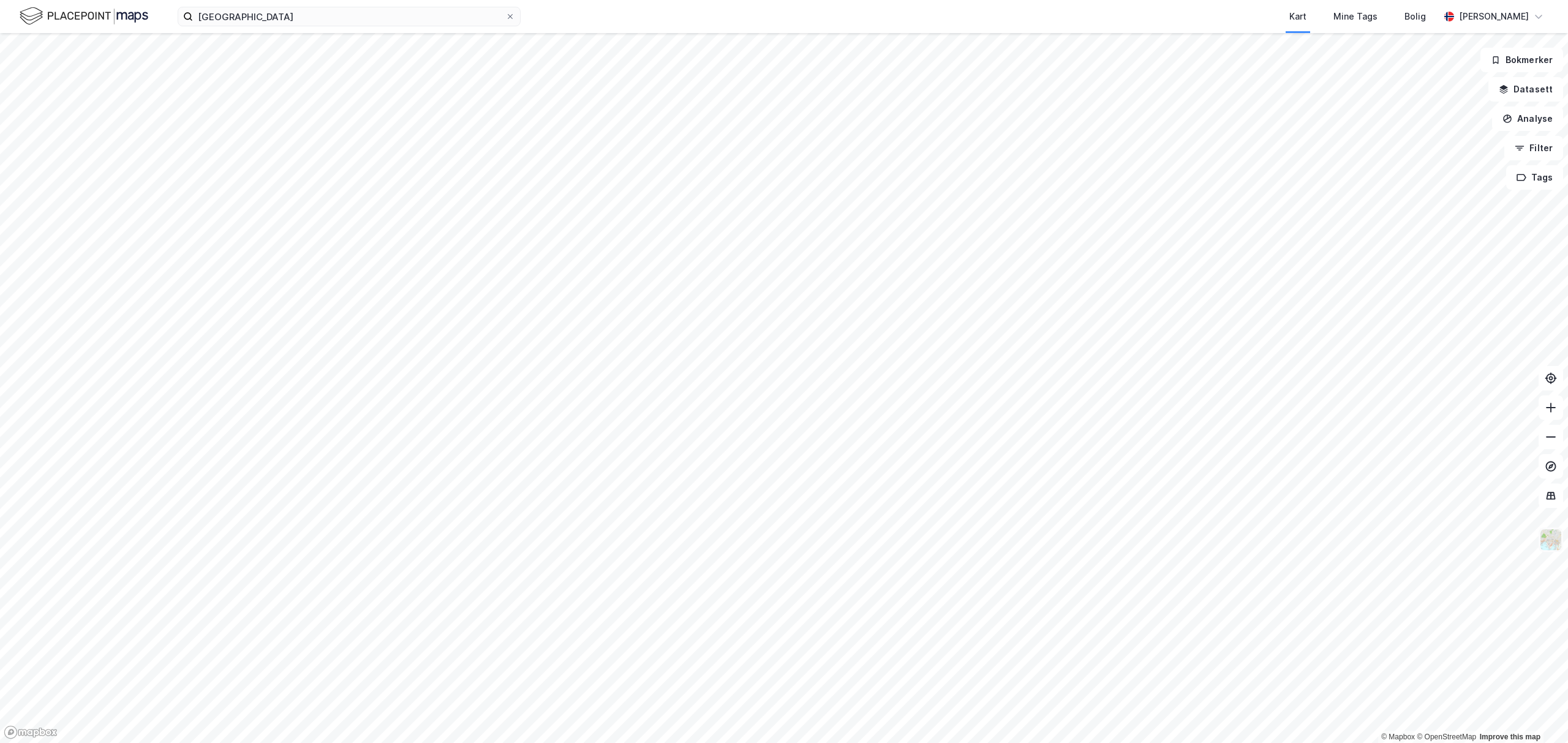
click at [1561, 542] on img at bounding box center [1550, 539] width 23 height 23
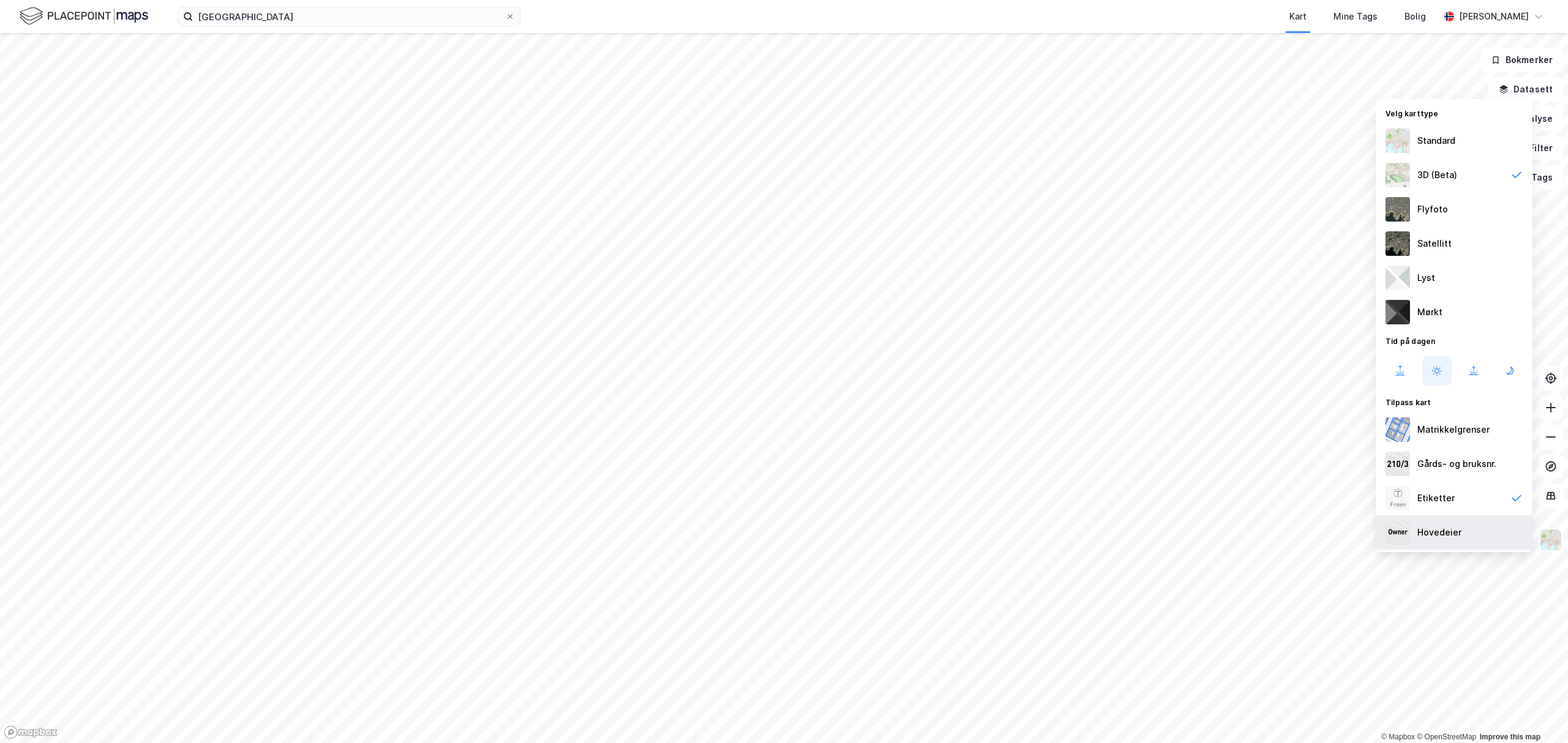
click at [1443, 531] on div "Hovedeier" at bounding box center [1439, 532] width 44 height 15
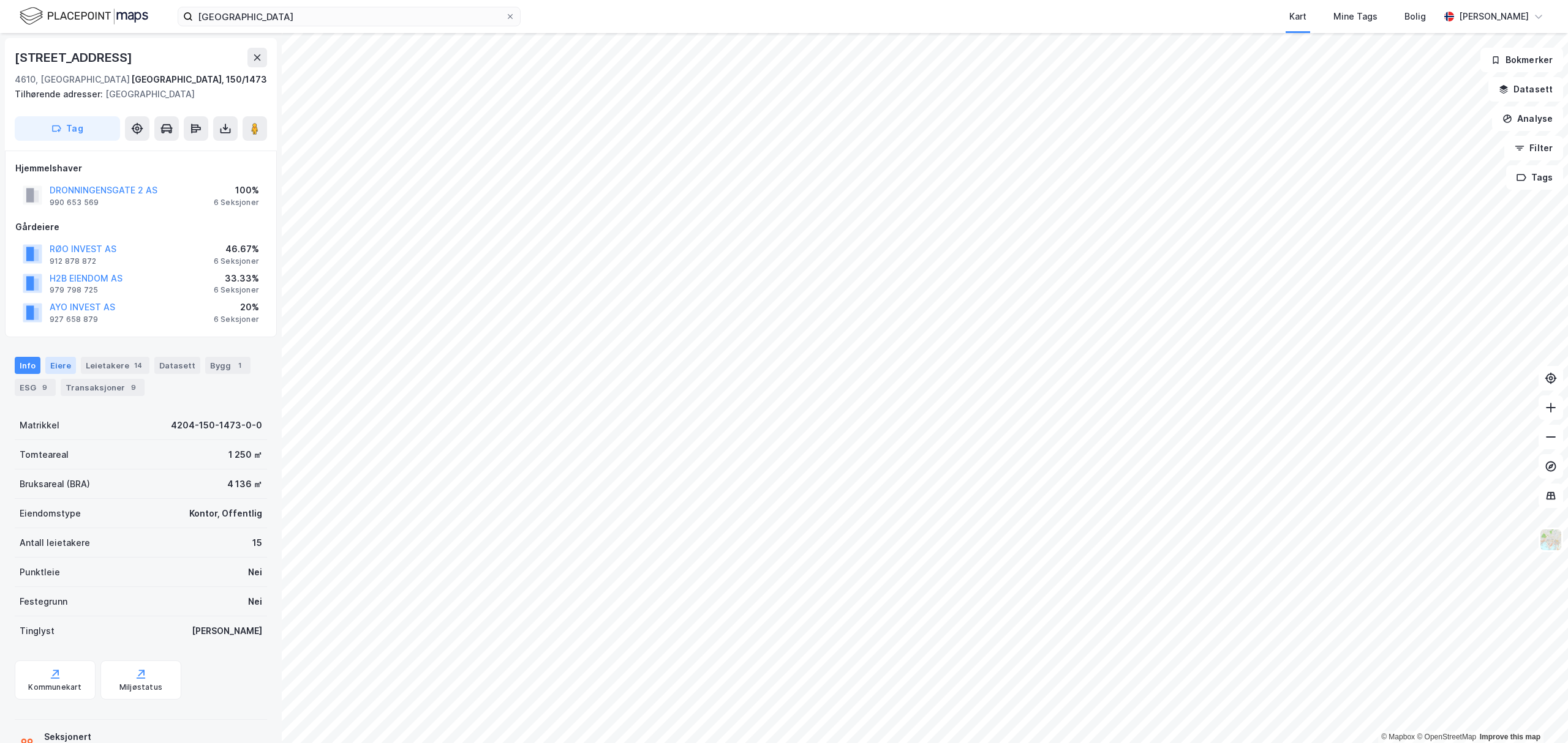
click at [59, 362] on div "Eiere" at bounding box center [60, 365] width 31 height 17
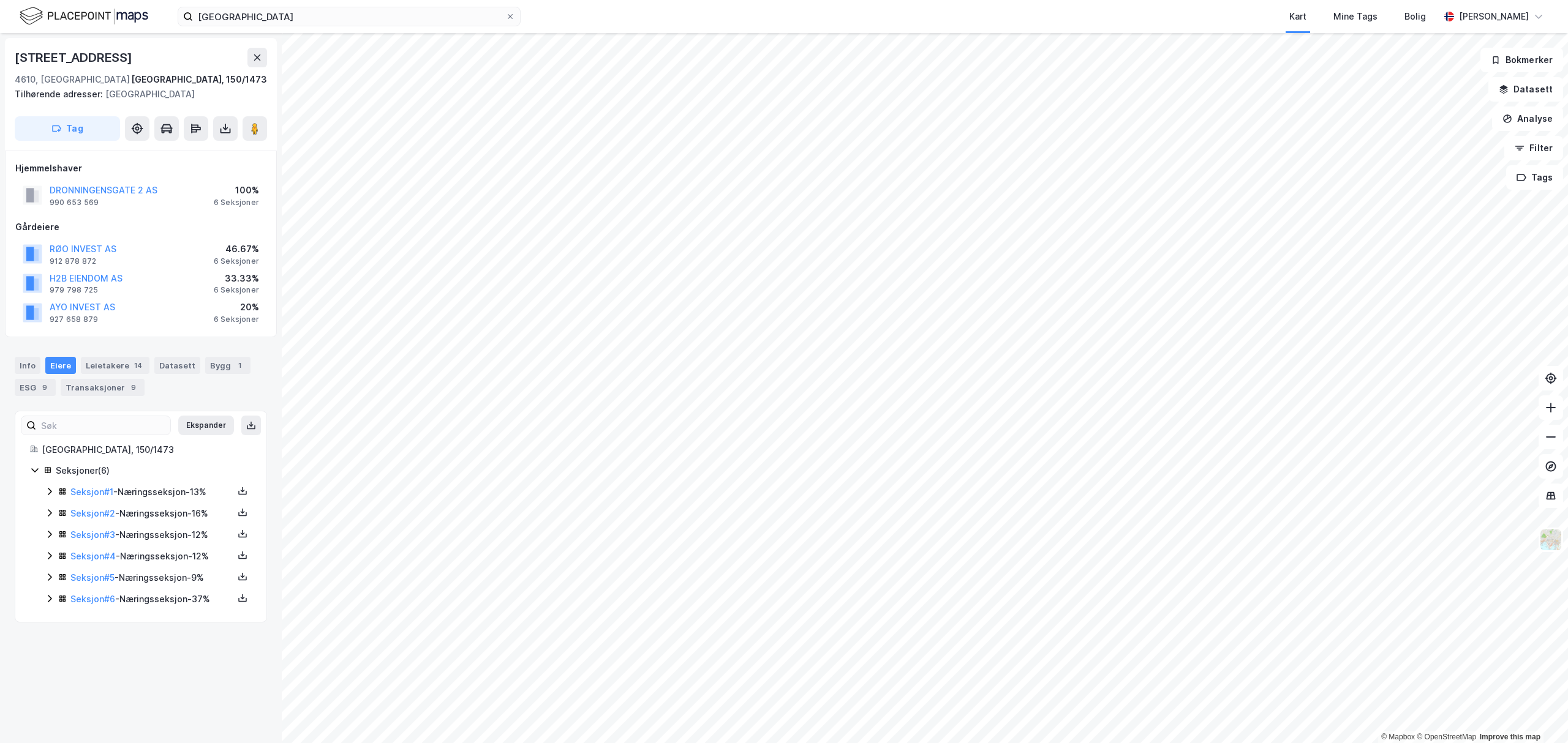
click at [49, 494] on icon at bounding box center [49, 491] width 10 height 10
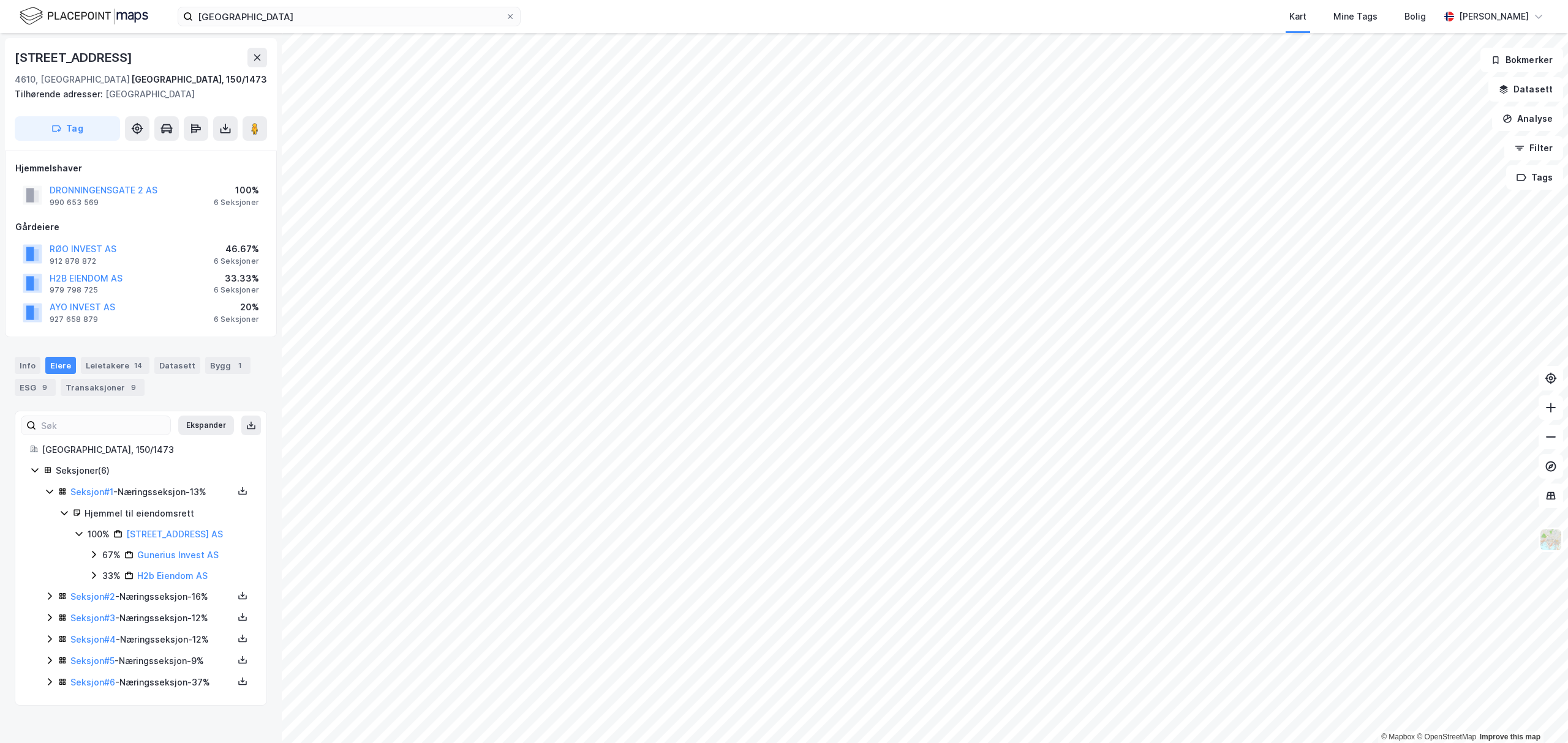
click at [96, 554] on icon at bounding box center [93, 554] width 10 height 10
click at [108, 579] on icon at bounding box center [108, 575] width 10 height 10
click at [108, 622] on icon at bounding box center [108, 616] width 10 height 10
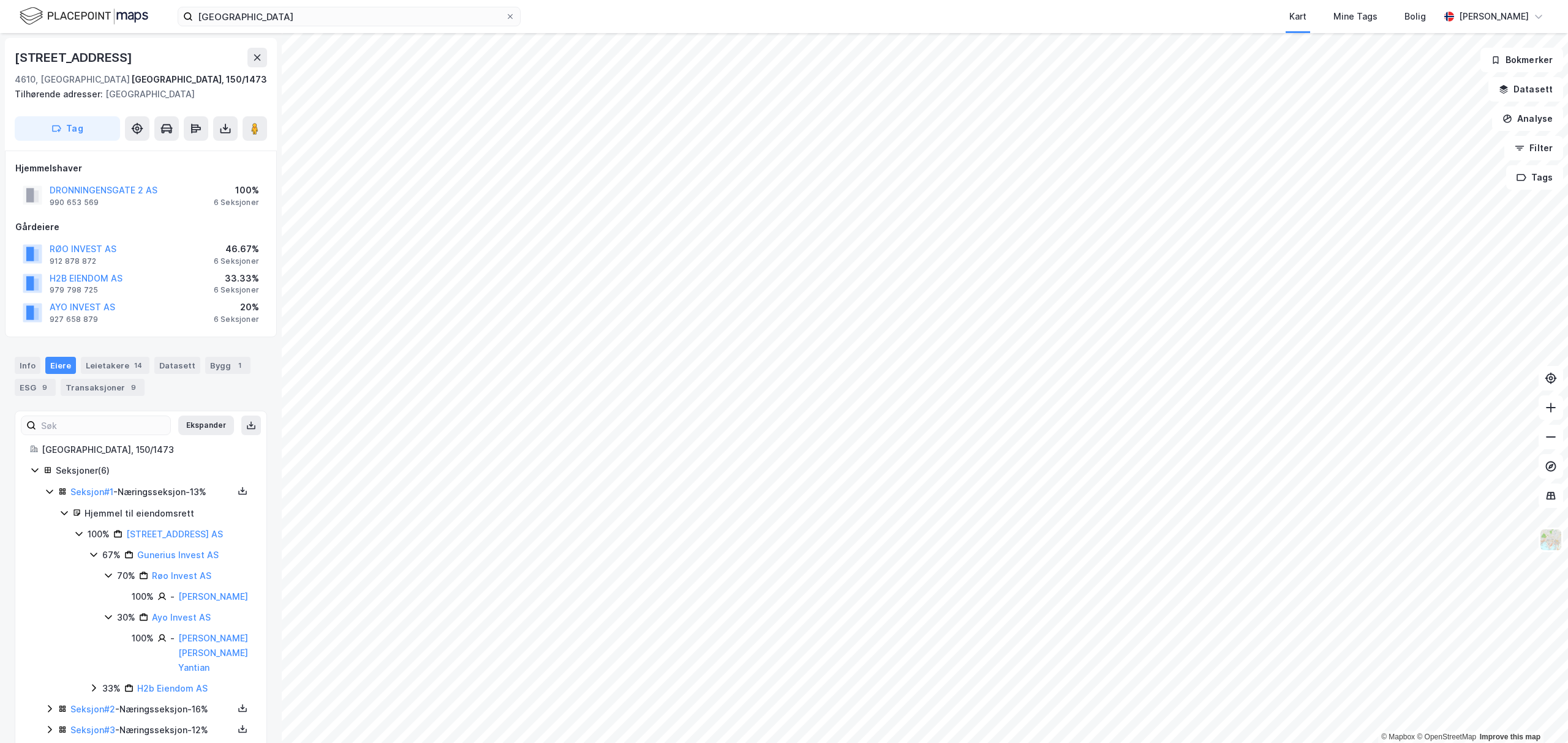
click at [111, 578] on icon at bounding box center [108, 575] width 10 height 10
click at [96, 554] on icon at bounding box center [93, 554] width 10 height 10
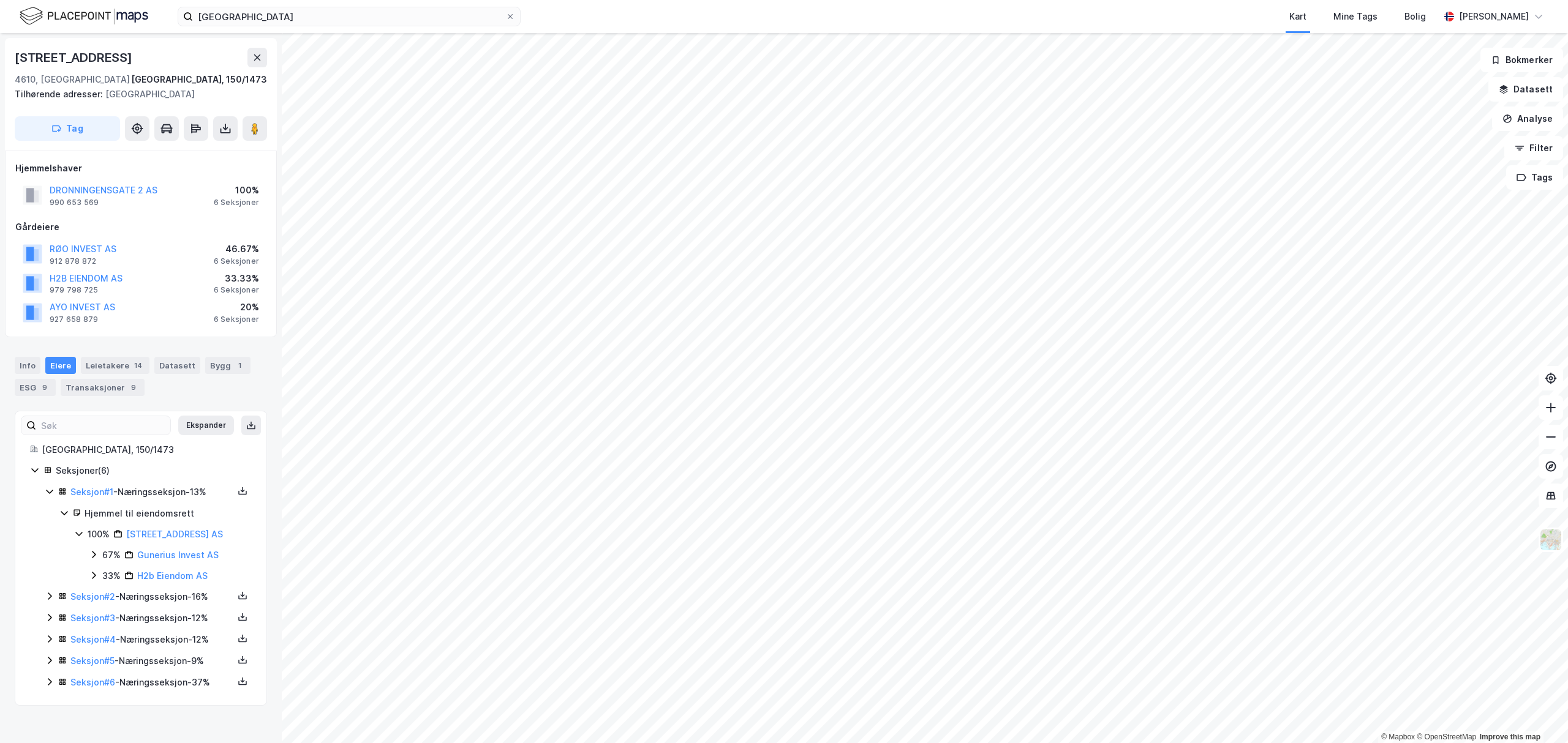
click at [78, 537] on icon at bounding box center [78, 533] width 10 height 10
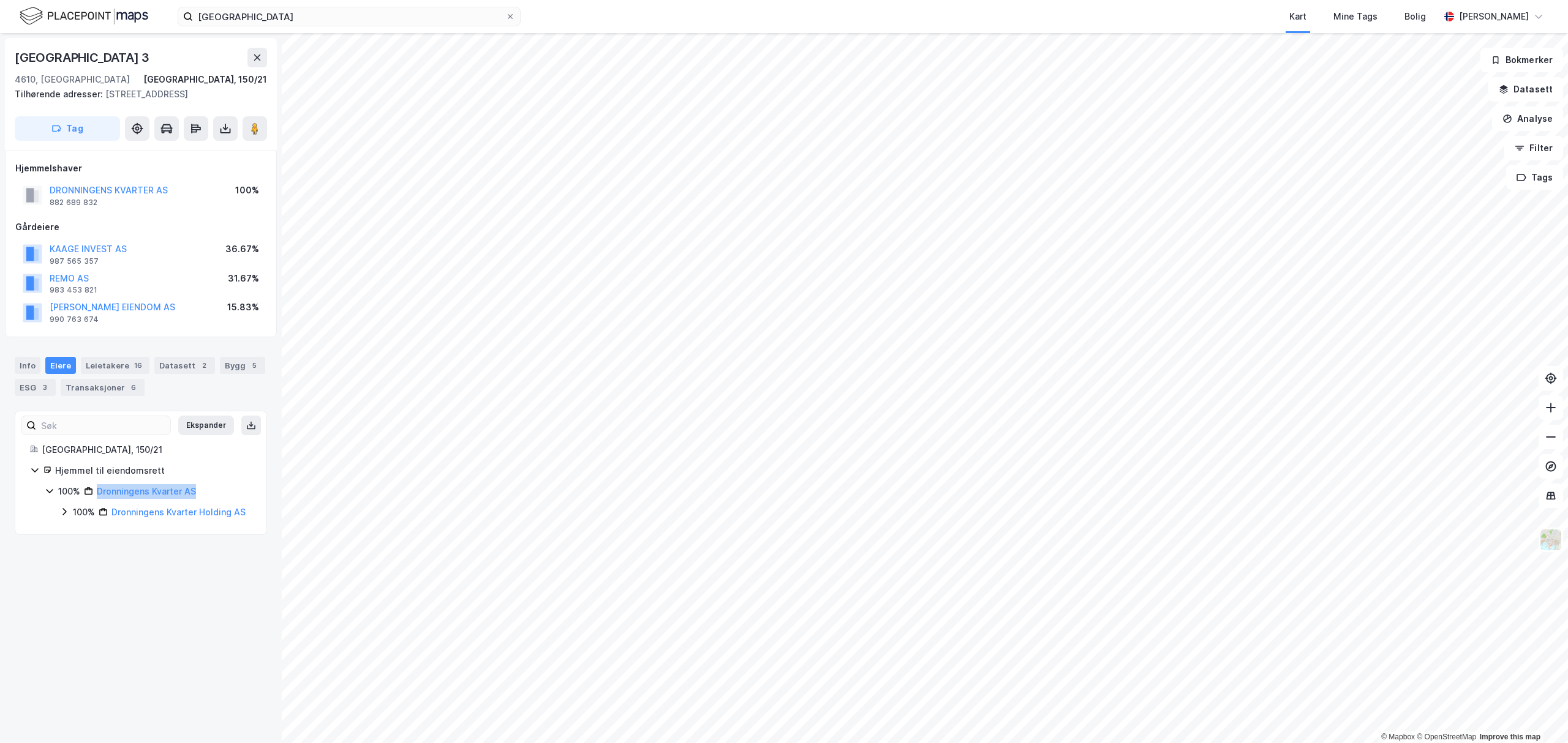
drag, startPoint x: 224, startPoint y: 497, endPoint x: 93, endPoint y: 500, distance: 131.0
click at [93, 499] on div "100% Dronningens Kvarter AS" at bounding box center [154, 491] width 193 height 15
copy link "Dronningens Kvarter AS"
